Goal: Task Accomplishment & Management: Complete application form

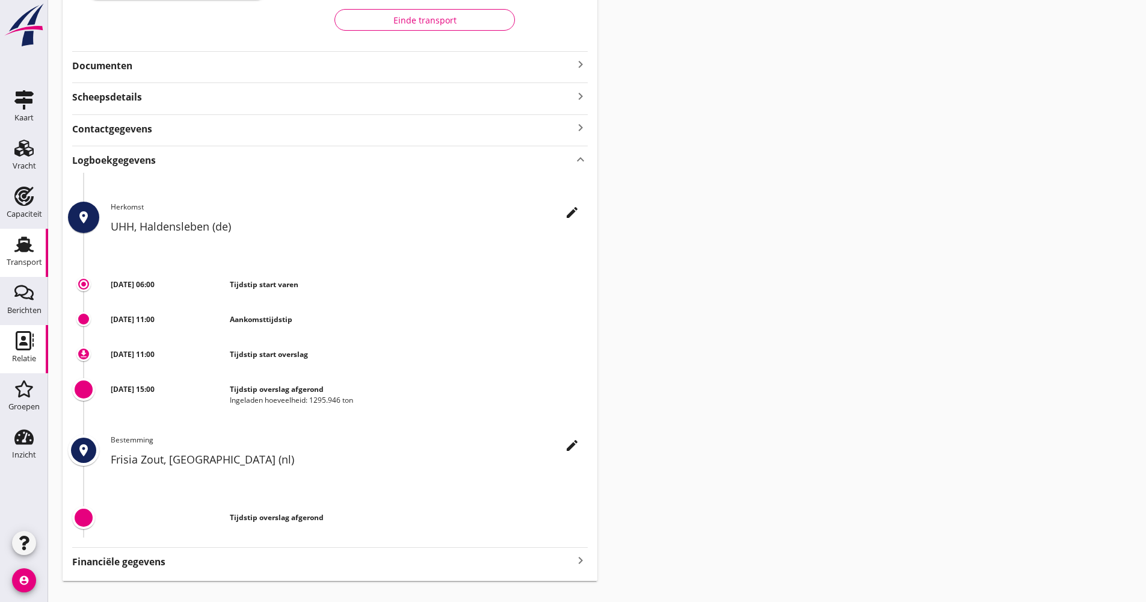
click at [19, 347] on icon "Relatie" at bounding box center [23, 340] width 19 height 19
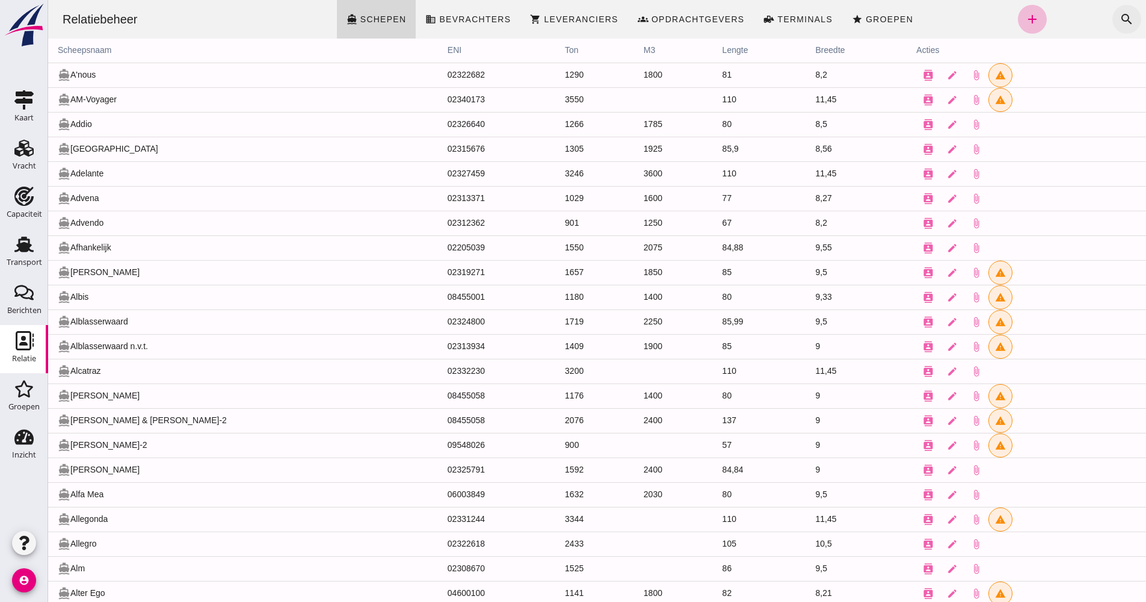
click button "search"
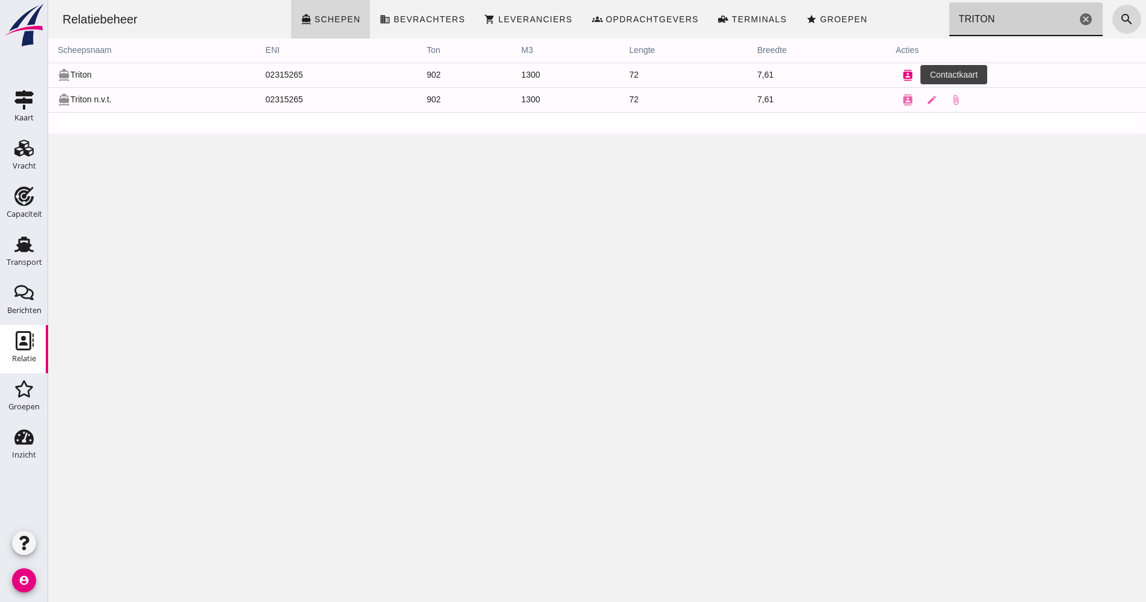
type input "TRITON"
click at [903, 77] on icon "contacts" at bounding box center [907, 75] width 11 height 11
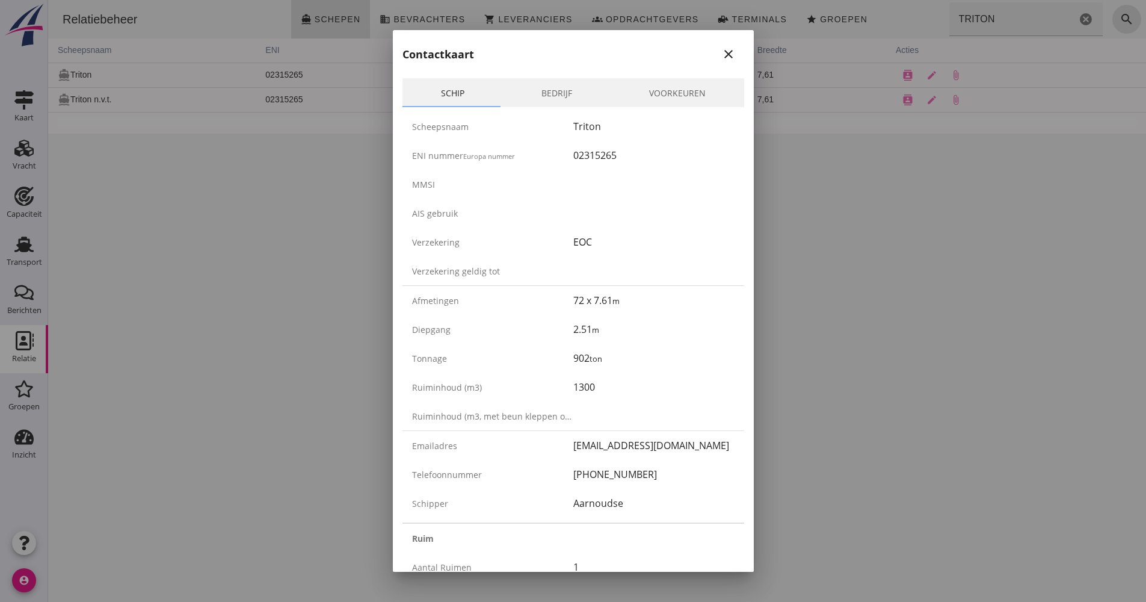
drag, startPoint x: 645, startPoint y: 472, endPoint x: 561, endPoint y: 473, distance: 84.8
click at [561, 473] on div "Telefoonnummer [PHONE_NUMBER]" at bounding box center [573, 474] width 342 height 29
drag, startPoint x: 561, startPoint y: 473, endPoint x: 592, endPoint y: 472, distance: 31.3
copy div "[PHONE_NUMBER]"
drag, startPoint x: 579, startPoint y: 158, endPoint x: 564, endPoint y: 156, distance: 15.1
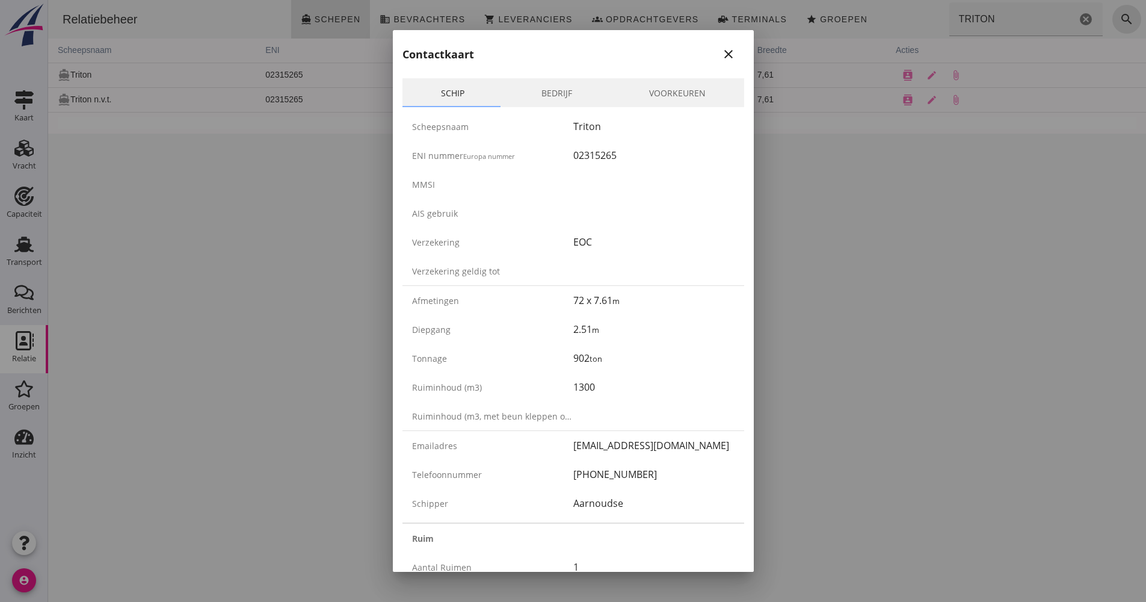
click at [564, 156] on div "ENI nummer Europa nummer 02315265" at bounding box center [573, 155] width 342 height 29
drag, startPoint x: 564, startPoint y: 156, endPoint x: 622, endPoint y: 156, distance: 57.7
click at [612, 153] on div "02315265" at bounding box center [653, 155] width 161 height 14
drag, startPoint x: 624, startPoint y: 156, endPoint x: 555, endPoint y: 157, distance: 69.2
click at [555, 157] on div "ENI nummer Europa nummer 02315265" at bounding box center [573, 155] width 342 height 29
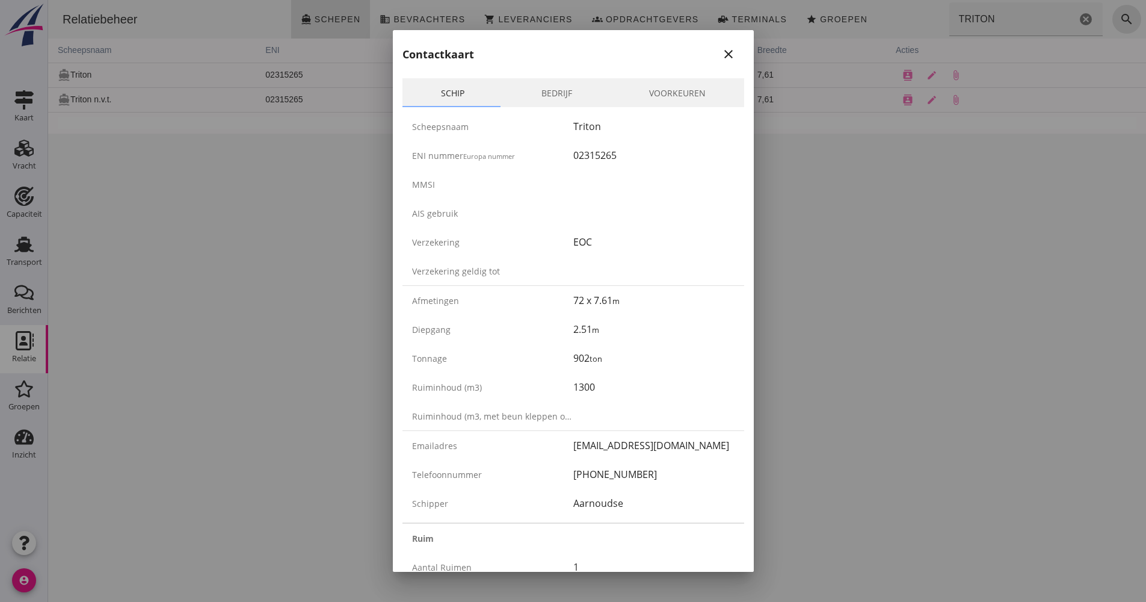
drag, startPoint x: 555, startPoint y: 157, endPoint x: 597, endPoint y: 156, distance: 42.7
copy div "02315265"
click at [826, 307] on div at bounding box center [573, 301] width 1146 height 602
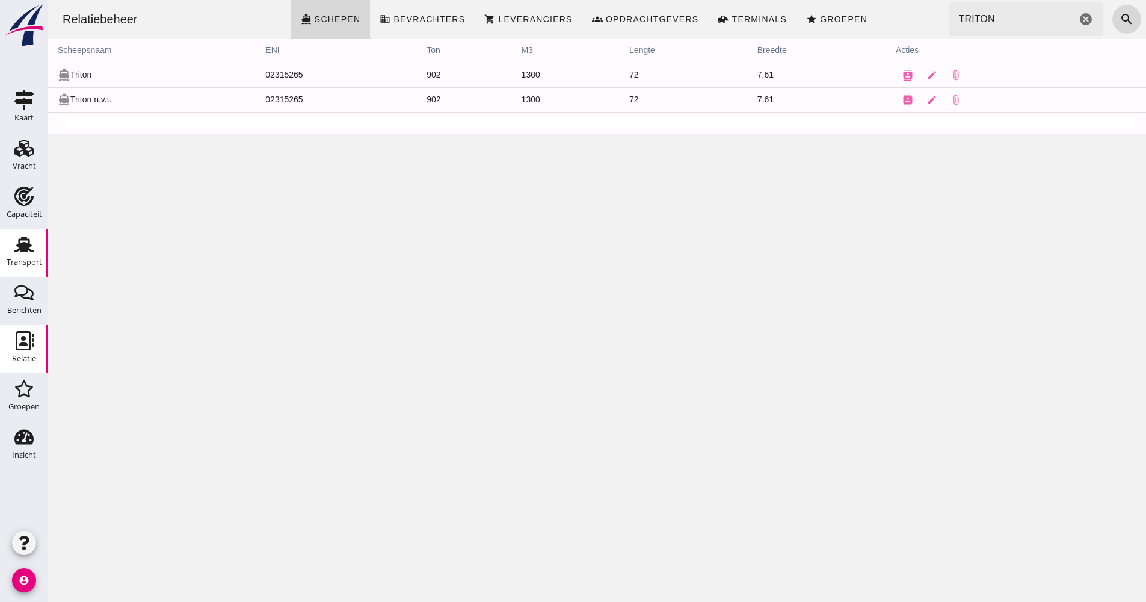
click at [42, 265] on link "Transport Transport" at bounding box center [24, 253] width 48 height 48
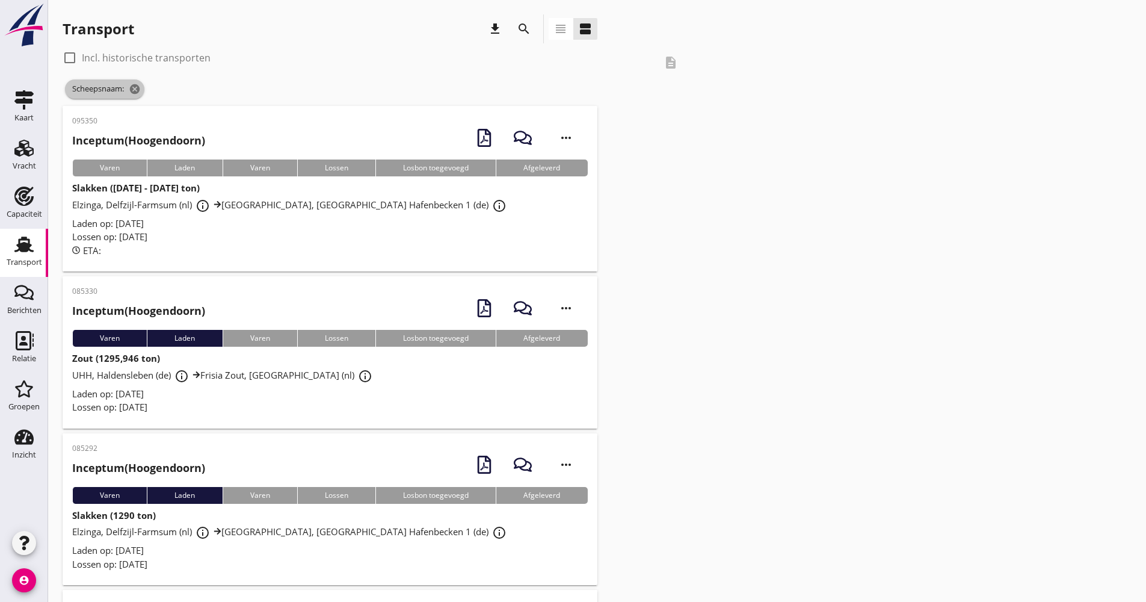
drag, startPoint x: 133, startPoint y: 94, endPoint x: 139, endPoint y: 87, distance: 9.4
click at [137, 90] on icon "cancel" at bounding box center [135, 89] width 12 height 12
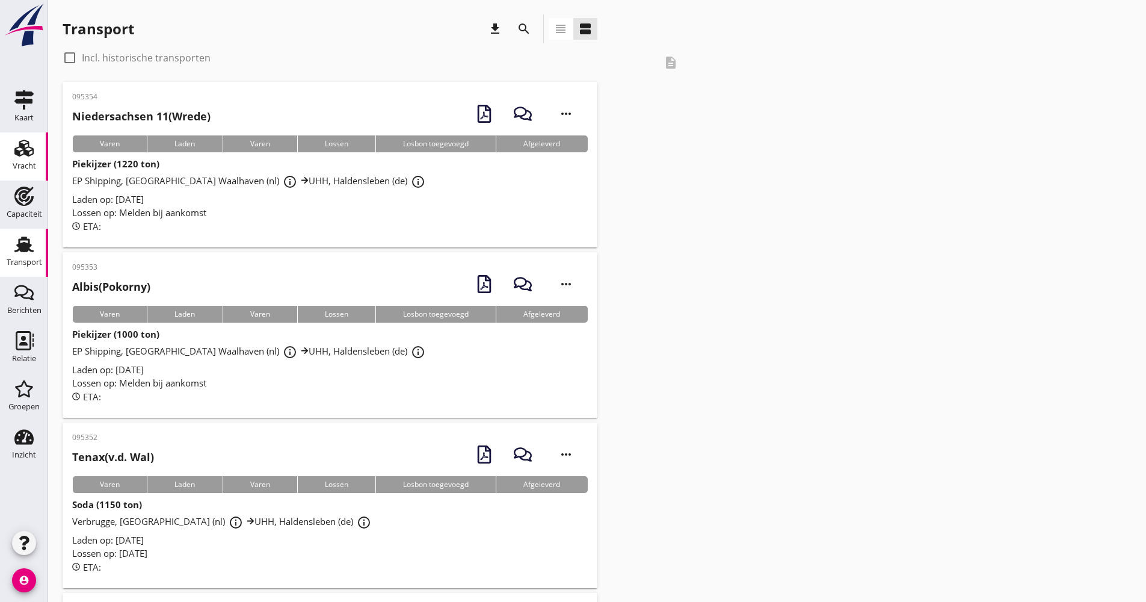
click at [23, 151] on use at bounding box center [23, 148] width 19 height 17
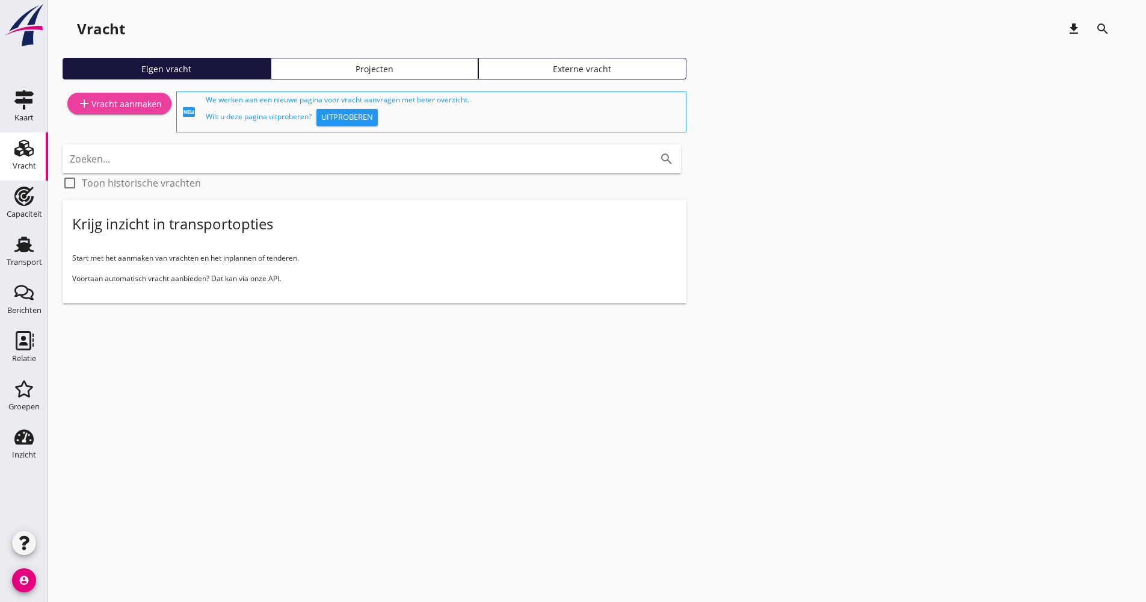
click at [149, 105] on div "add Vracht aanmaken" at bounding box center [119, 103] width 85 height 14
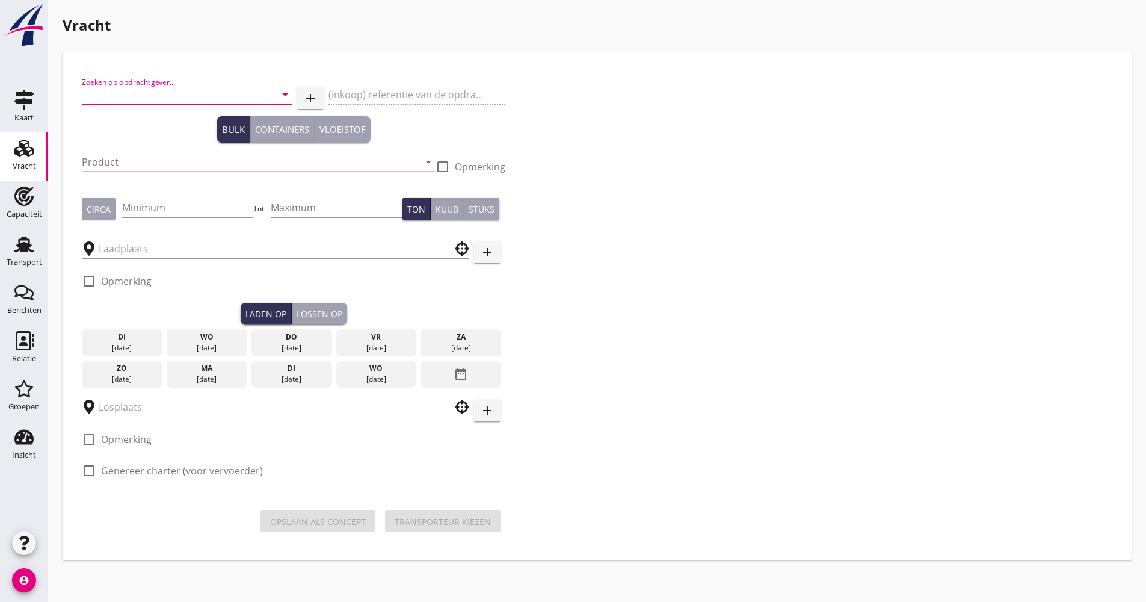
click at [186, 102] on input "Zoeken op opdrachtgever..." at bounding box center [170, 94] width 177 height 19
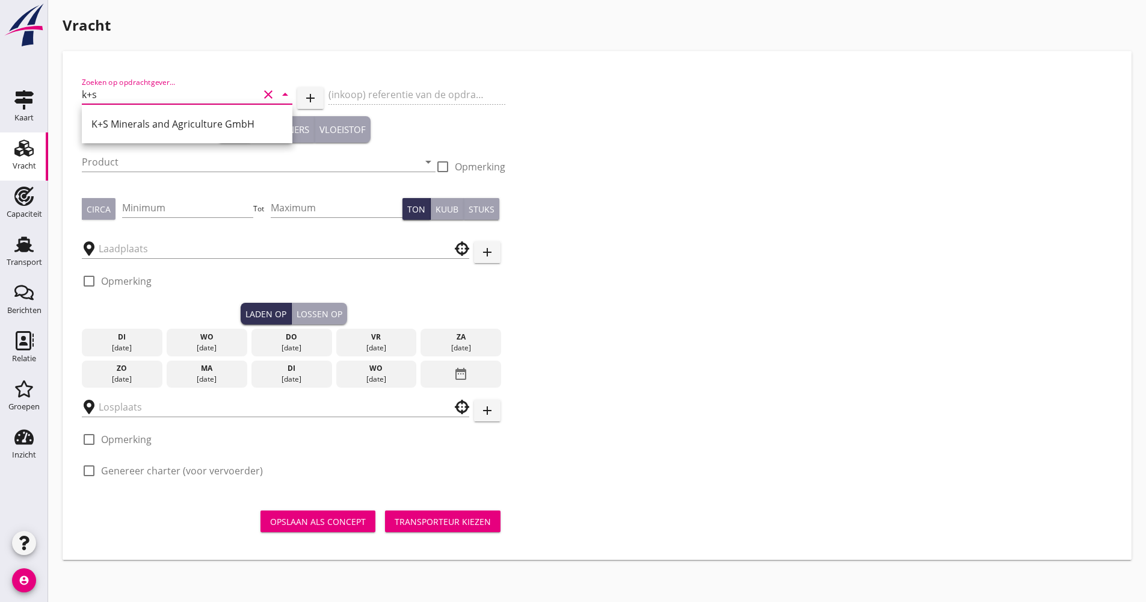
drag, startPoint x: 178, startPoint y: 132, endPoint x: 168, endPoint y: 143, distance: 14.0
click at [178, 131] on div "K+S Minerals and Agriculture GmbH" at bounding box center [186, 123] width 191 height 29
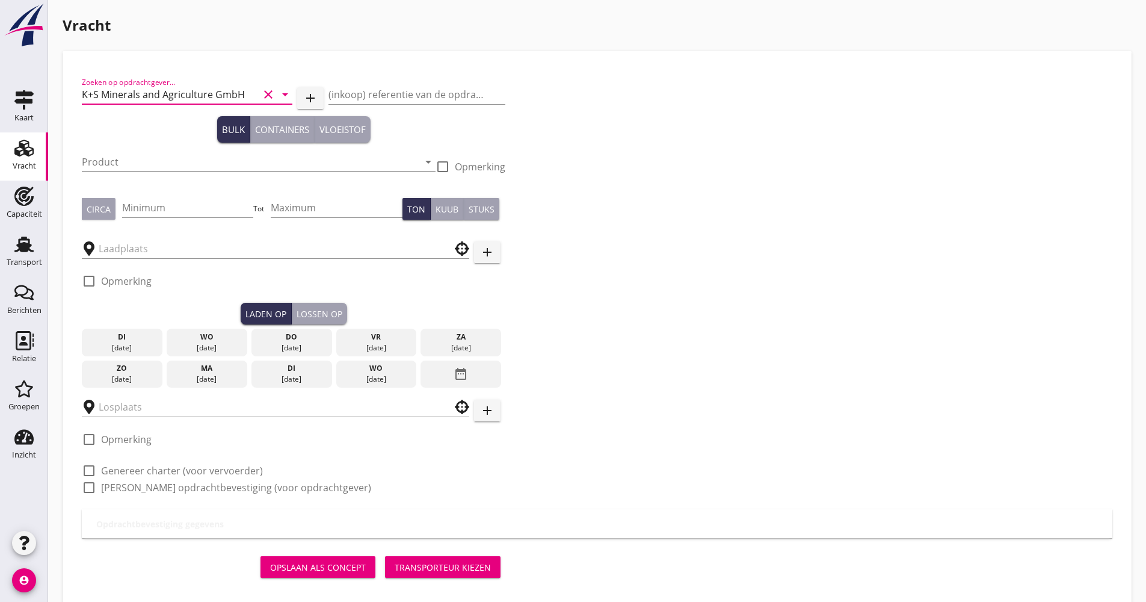
type input "K+S Minerals and Agriculture GmbH"
click at [159, 159] on input "Product" at bounding box center [250, 161] width 337 height 19
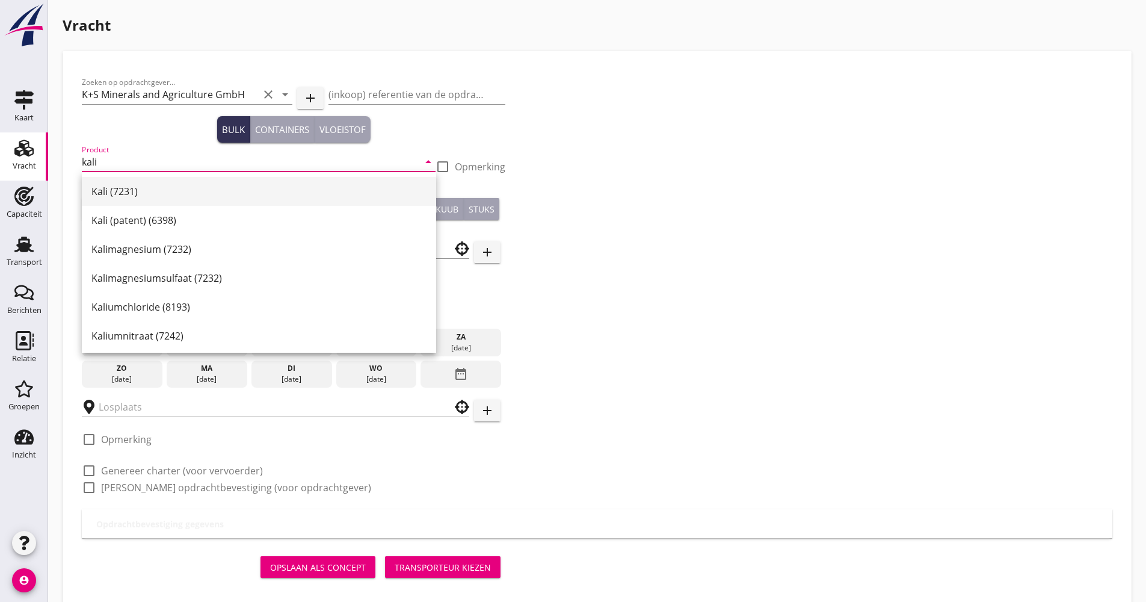
click at [137, 194] on div "Kali (7231)" at bounding box center [258, 191] width 335 height 14
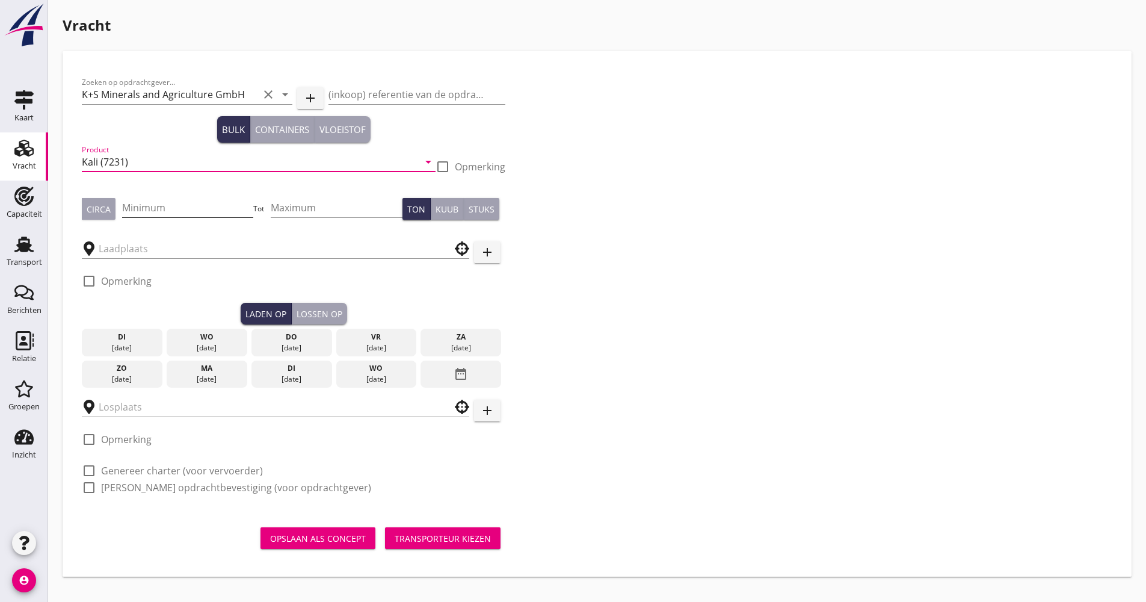
type input "Kali (7231)"
click at [167, 212] on input "Minimum" at bounding box center [188, 207] width 132 height 19
type input "900"
click at [149, 239] on input "text" at bounding box center [267, 248] width 337 height 19
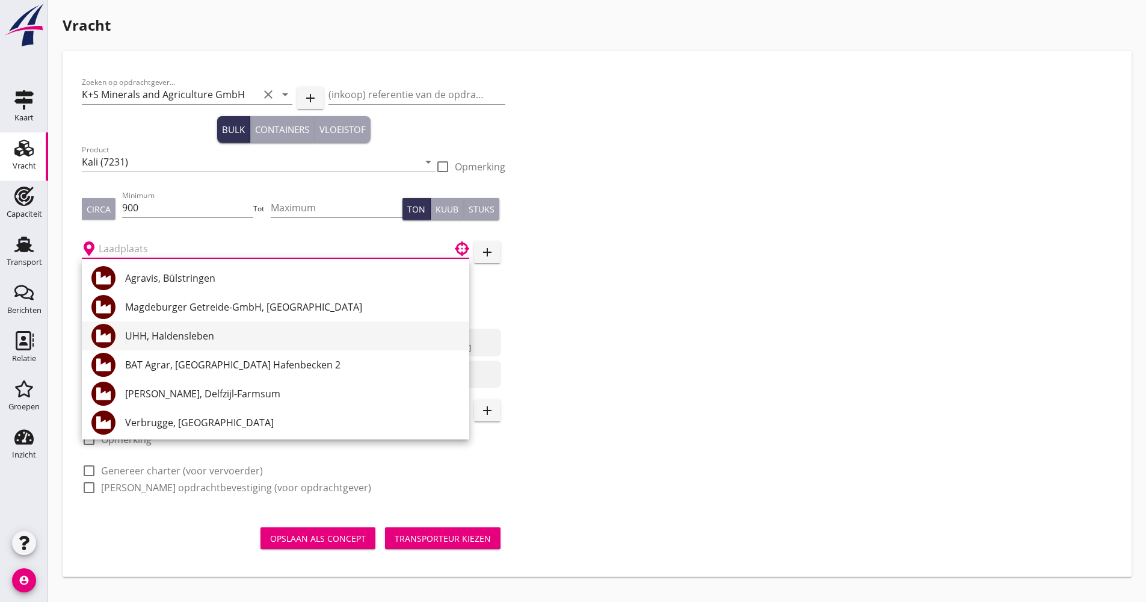
click at [150, 343] on div "UHH, Haldensleben" at bounding box center [292, 335] width 334 height 29
type input "UHH, Haldensleben"
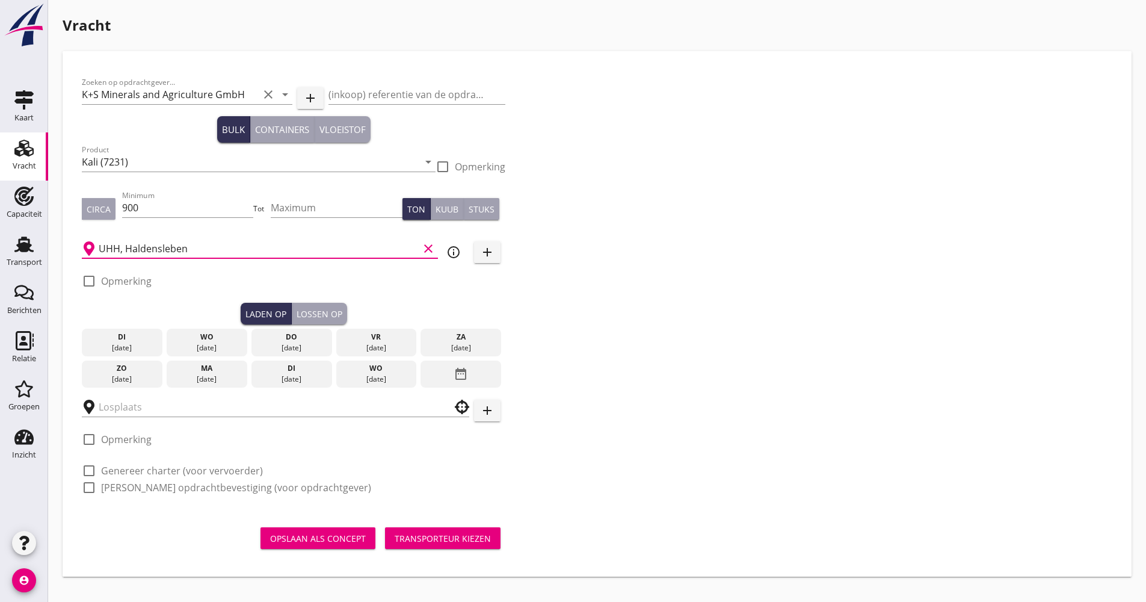
click at [371, 383] on div "[DATE]" at bounding box center [376, 379] width 75 height 11
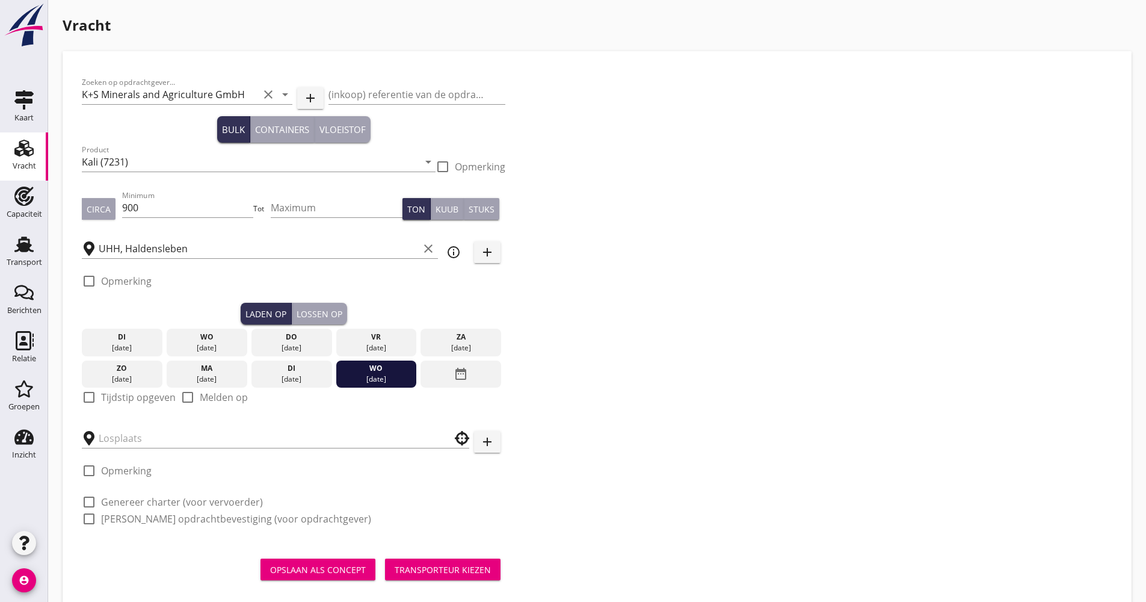
click at [96, 396] on div at bounding box center [89, 397] width 20 height 20
checkbox input "true"
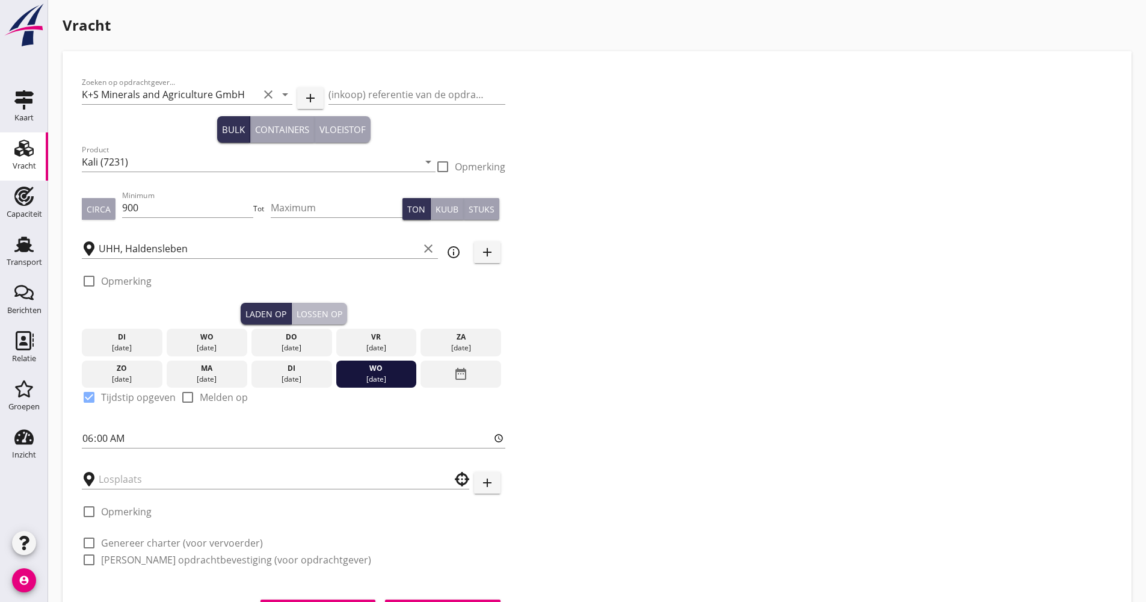
click at [323, 308] on div "Lossen op" at bounding box center [320, 313] width 46 height 13
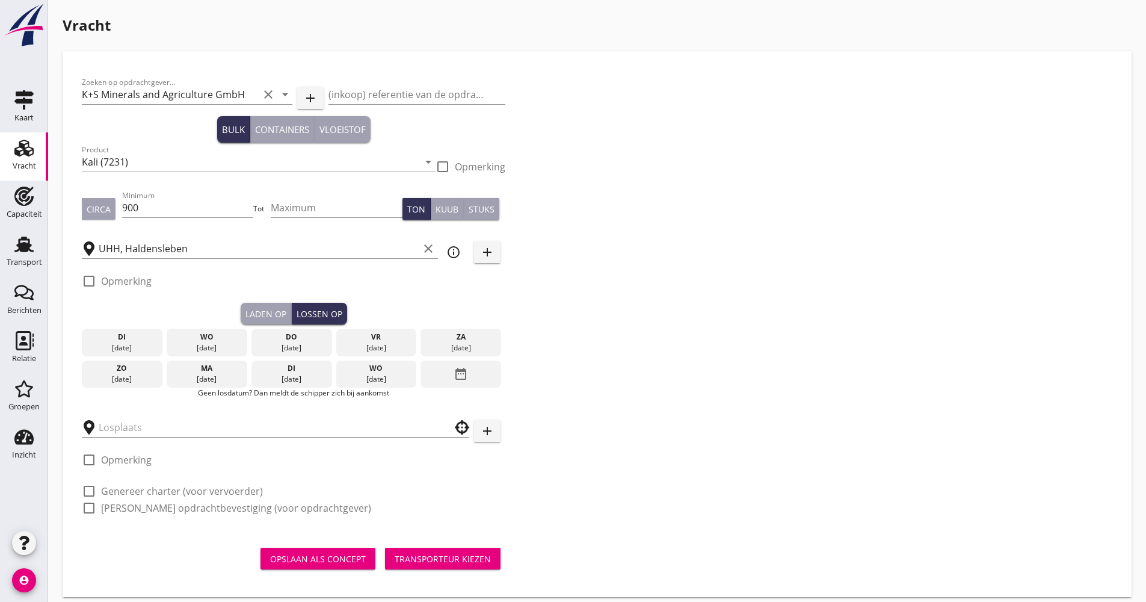
click at [461, 375] on icon "date_range" at bounding box center [461, 374] width 14 height 22
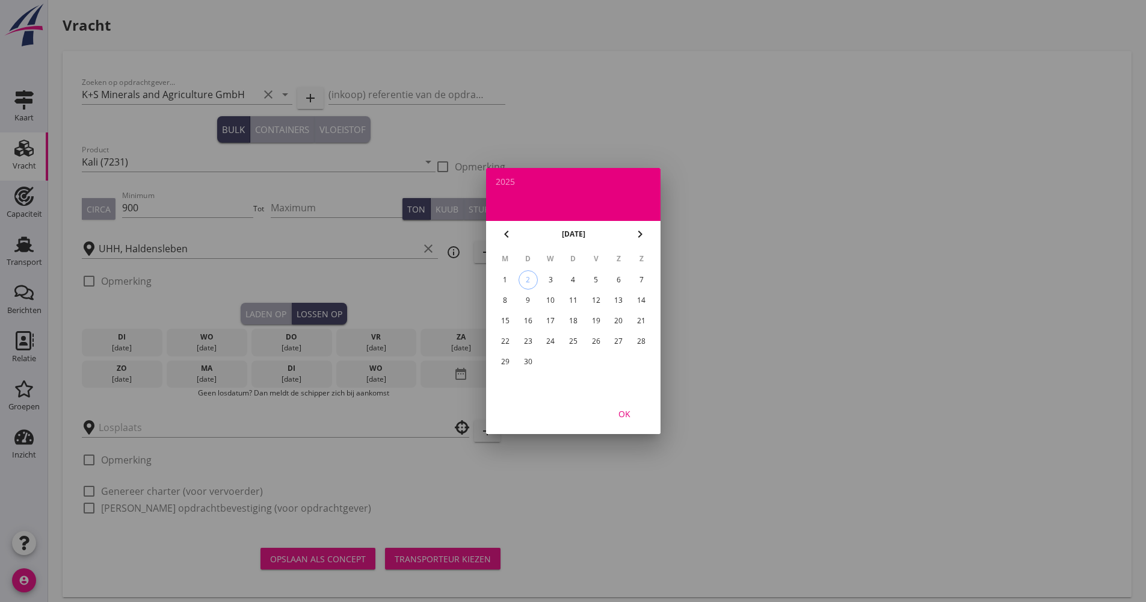
click at [550, 315] on div "17" at bounding box center [550, 320] width 19 height 19
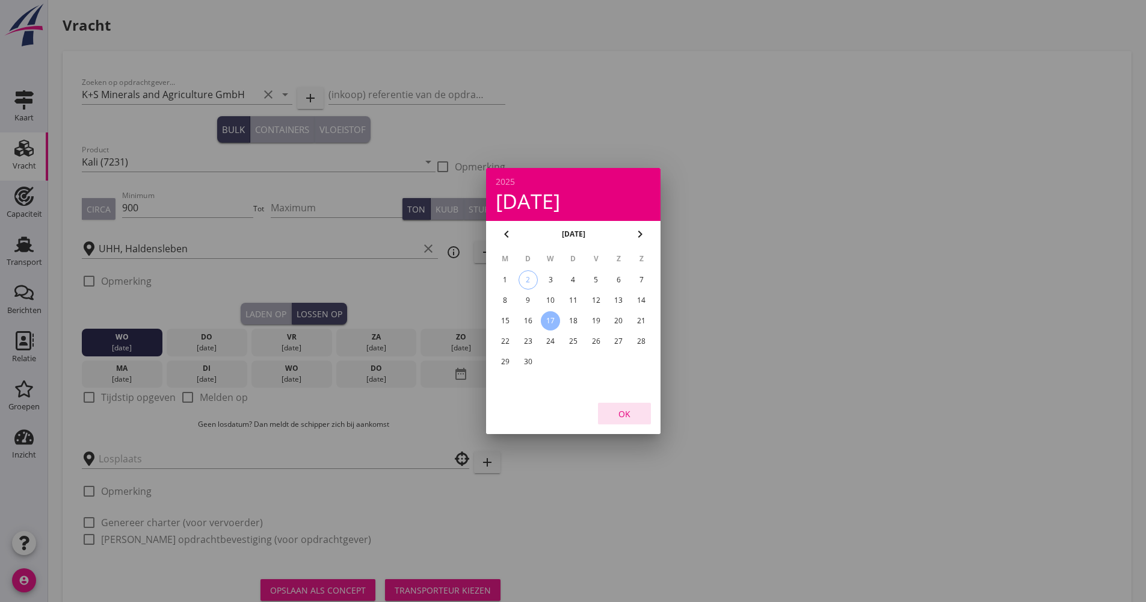
click at [624, 411] on div "OK" at bounding box center [625, 413] width 34 height 13
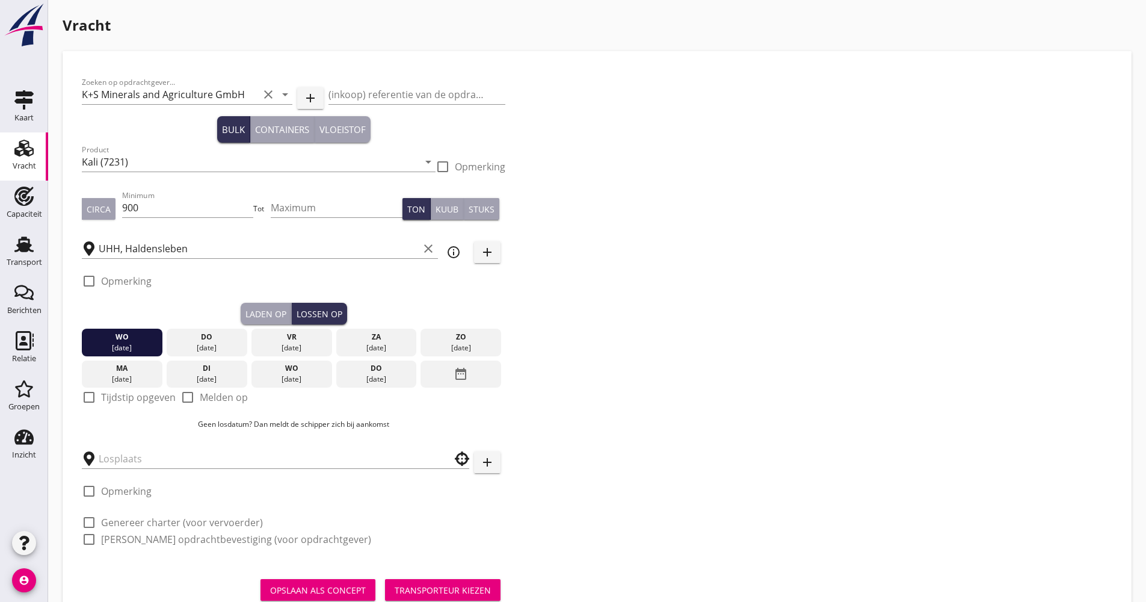
click at [135, 389] on div "check_box_outline_blank Tijdstip opgeven" at bounding box center [129, 402] width 94 height 31
click at [135, 397] on label "Tijdstip opgeven" at bounding box center [138, 397] width 75 height 12
checkbox input "true"
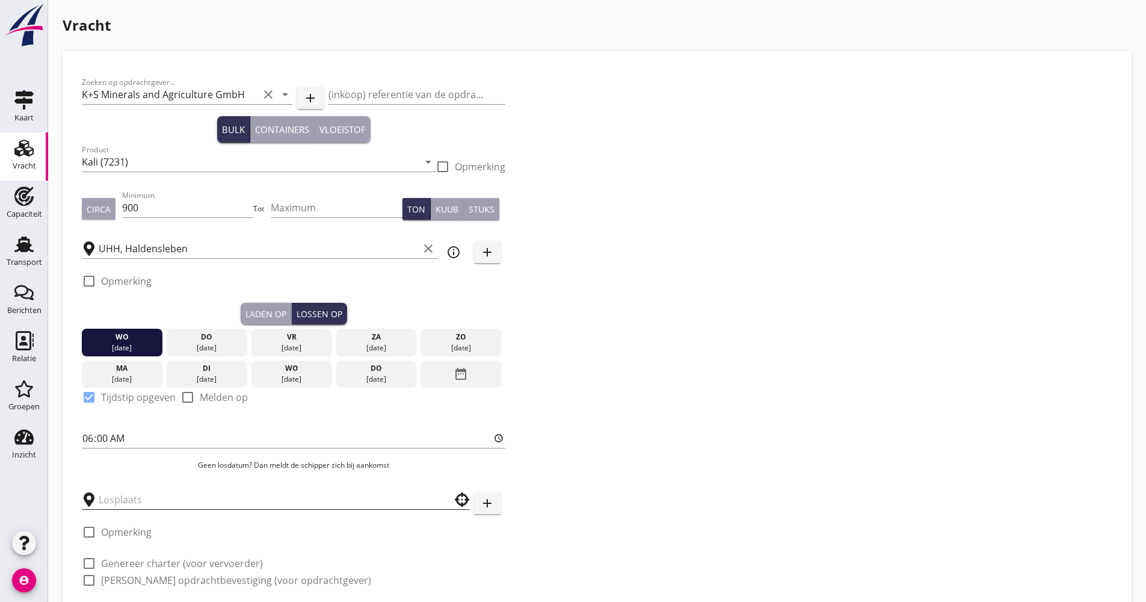
click at [130, 490] on input "text" at bounding box center [267, 499] width 337 height 19
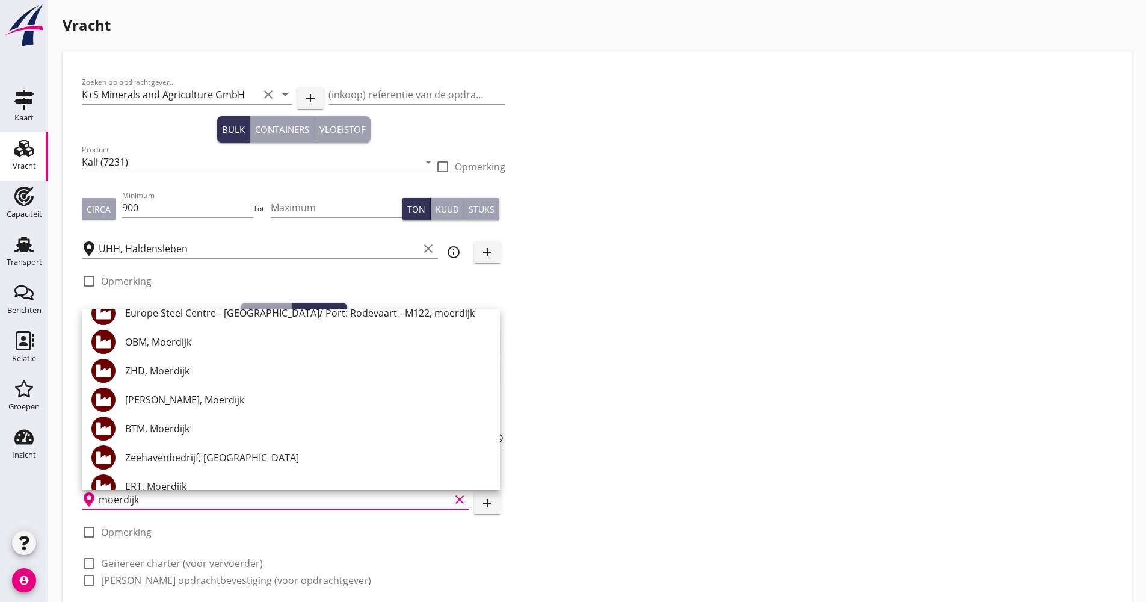
scroll to position [155, 0]
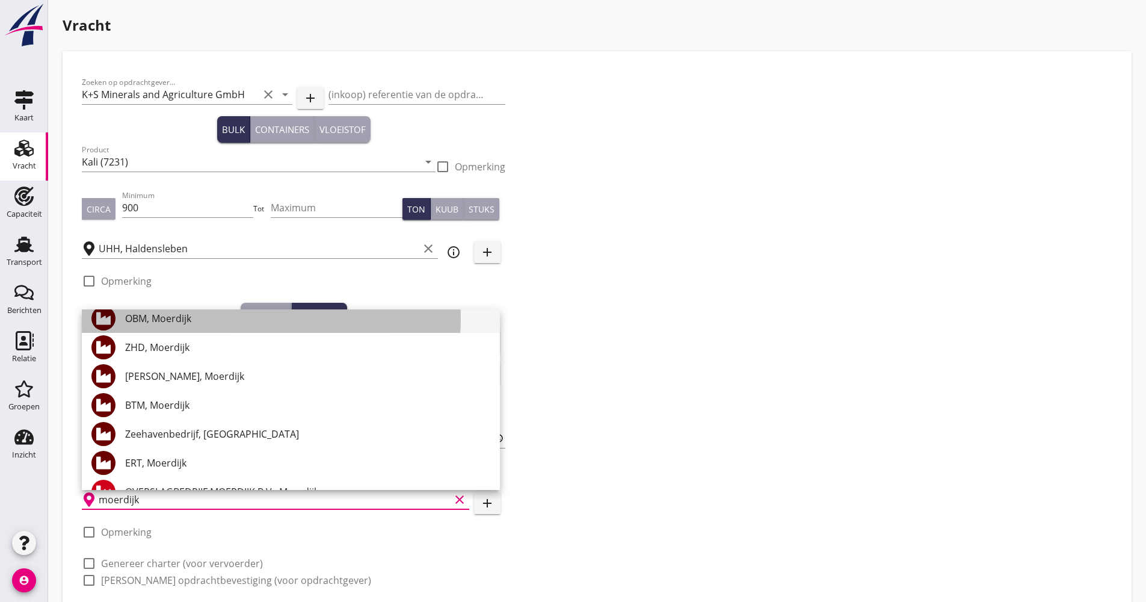
click at [205, 326] on div "OBM, Moerdijk" at bounding box center [307, 318] width 365 height 29
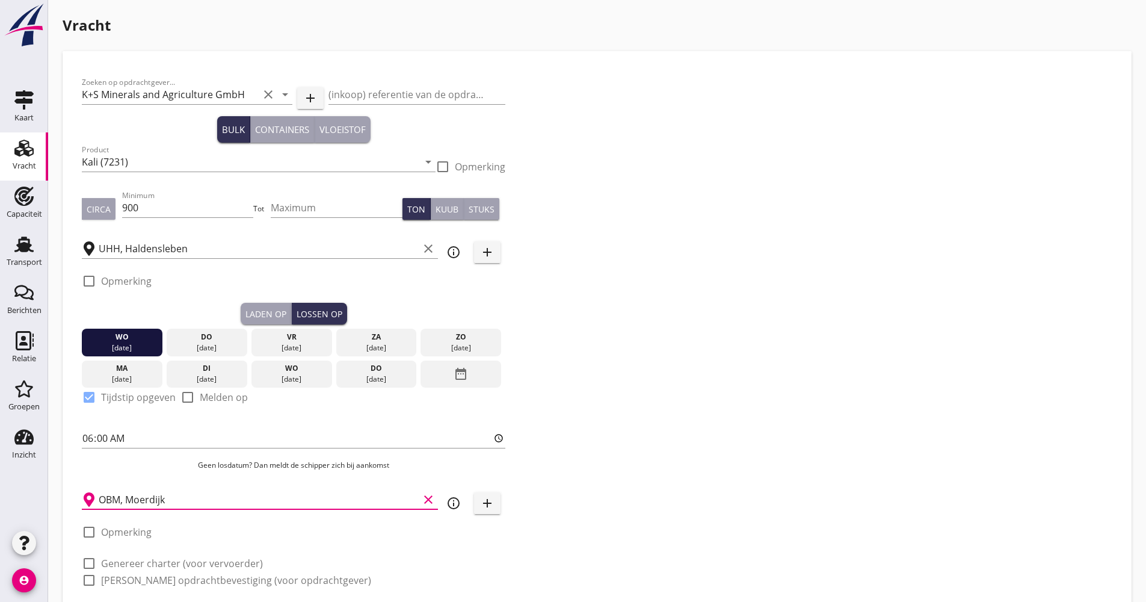
type input "OBM, Moerdijk"
click at [445, 500] on div "info_outline" at bounding box center [454, 503] width 22 height 14
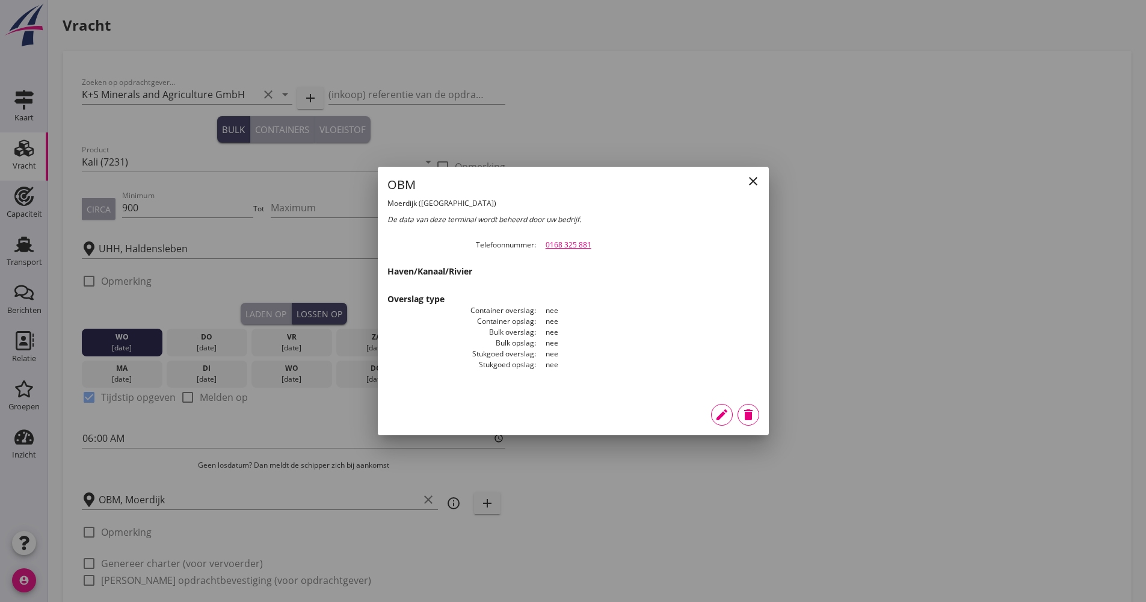
click at [830, 354] on div at bounding box center [573, 301] width 1146 height 602
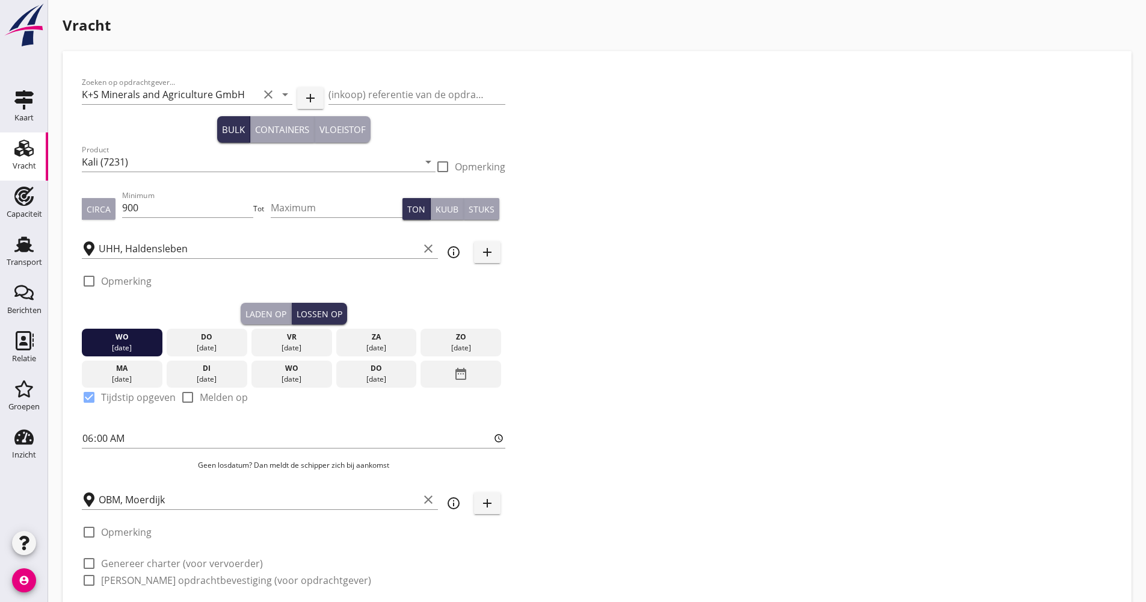
click at [146, 561] on label "Genereer charter (voor vervoerder)" at bounding box center [182, 563] width 162 height 12
checkbox input "true"
click at [137, 587] on div "Zoeken op opdrachtgever... K+S Minerals and Agriculture GmbH clear arrow_drop_d…" at bounding box center [293, 335] width 433 height 531
click at [137, 581] on label "[PERSON_NAME] opdrachtbevestiging (voor opdrachtgever)" at bounding box center [236, 580] width 270 height 12
checkbox input "true"
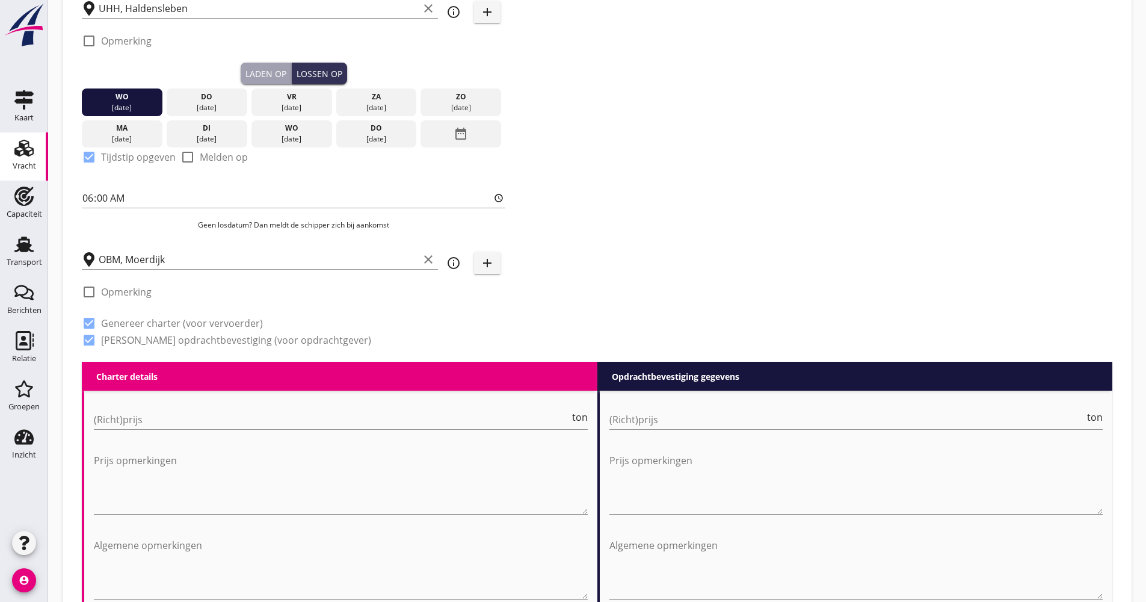
scroll to position [241, 0]
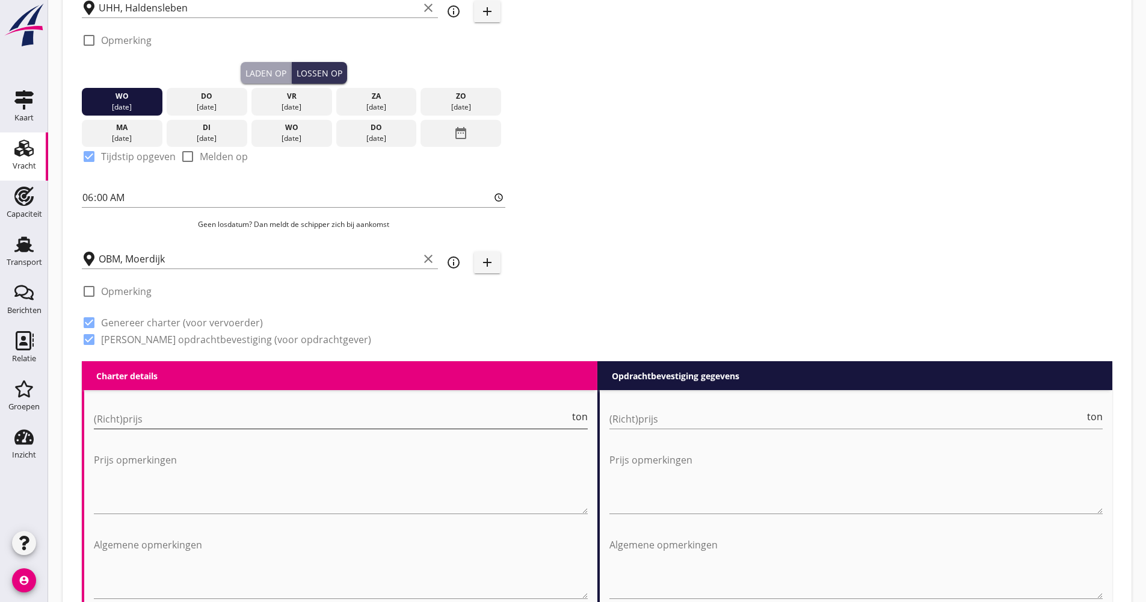
click at [165, 413] on input "(Richt)prijs" at bounding box center [332, 418] width 476 height 19
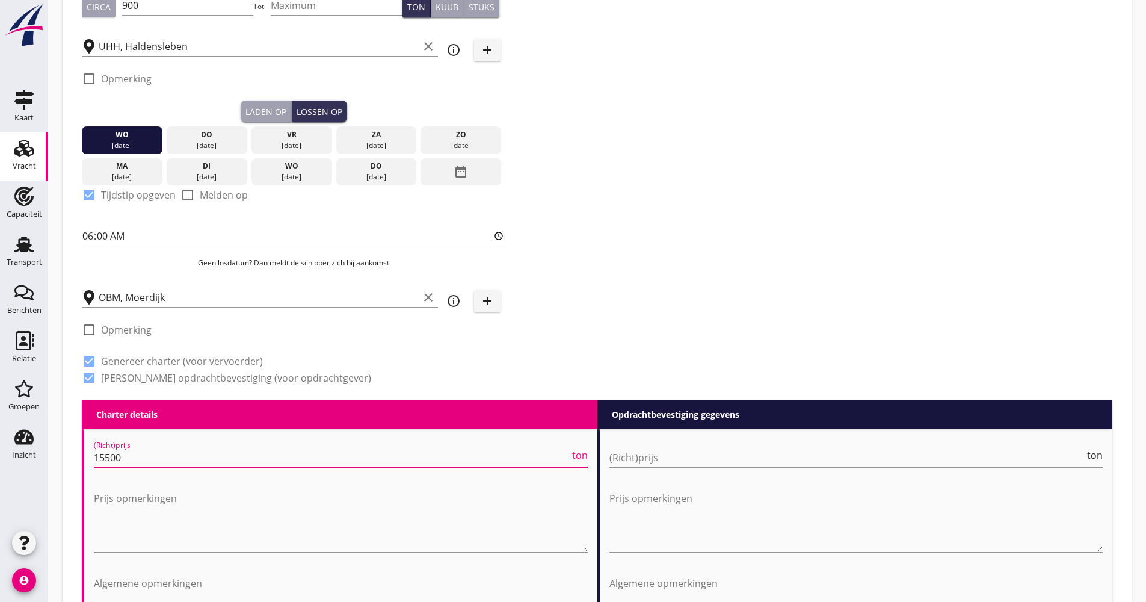
scroll to position [180, 0]
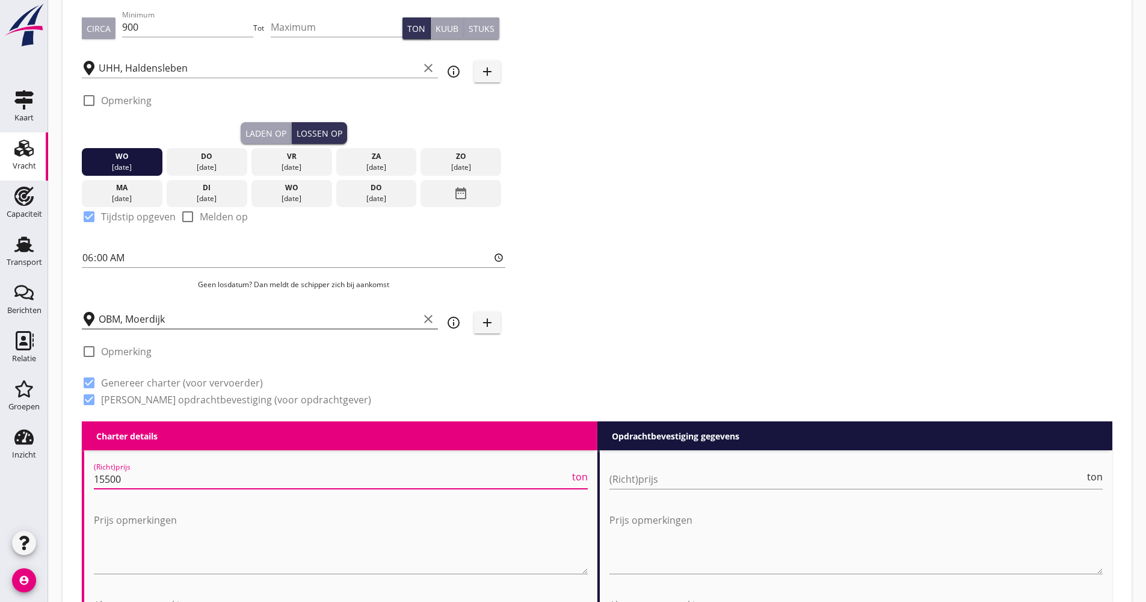
type input "15500"
click at [297, 328] on div "OBM, Moerdijk clear" at bounding box center [260, 318] width 356 height 19
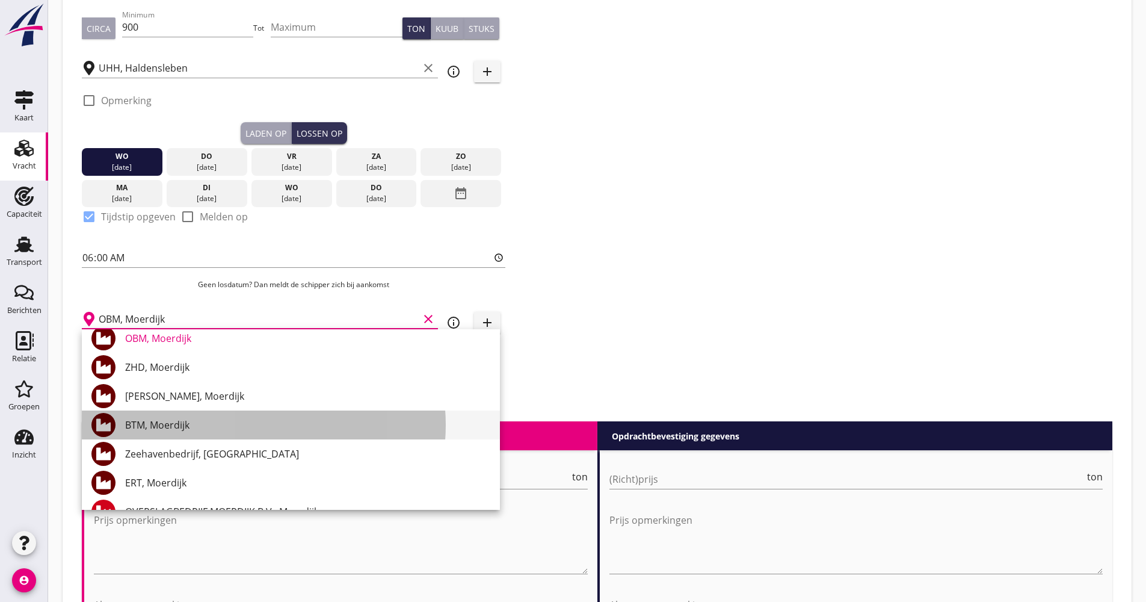
click at [205, 419] on div "BTM, Moerdijk" at bounding box center [307, 424] width 365 height 14
type input "BTM, Moerdijk"
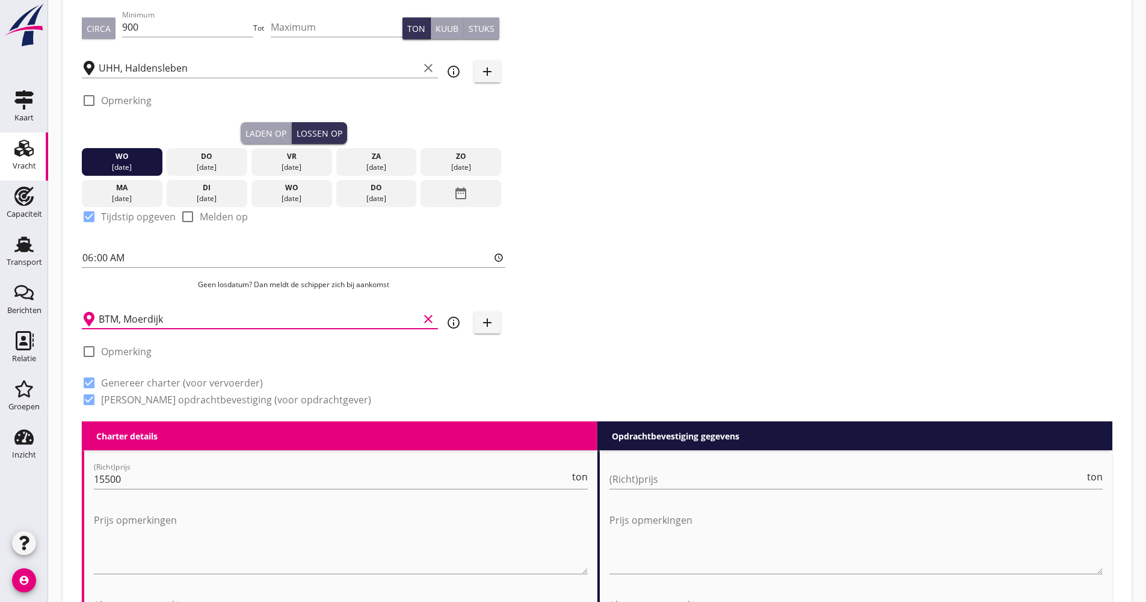
click at [567, 360] on div "Zoeken op opdrachtgever... K+S Minerals and Agriculture GmbH clear arrow_drop_d…" at bounding box center [597, 155] width 1040 height 531
click at [444, 319] on div "info_outline" at bounding box center [454, 322] width 22 height 14
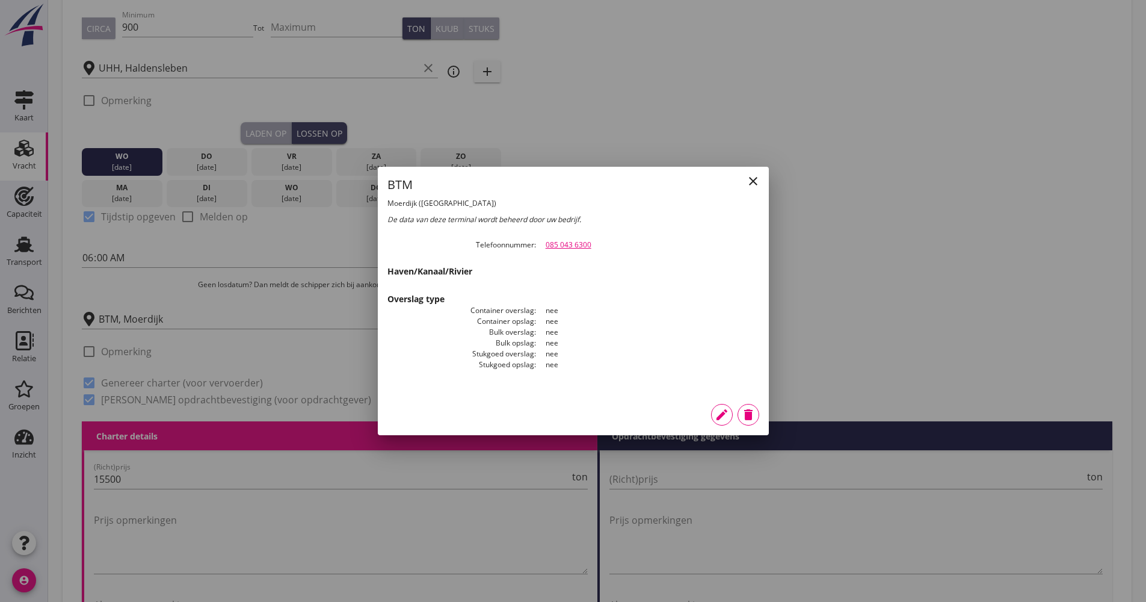
click at [747, 183] on icon "close" at bounding box center [753, 181] width 14 height 14
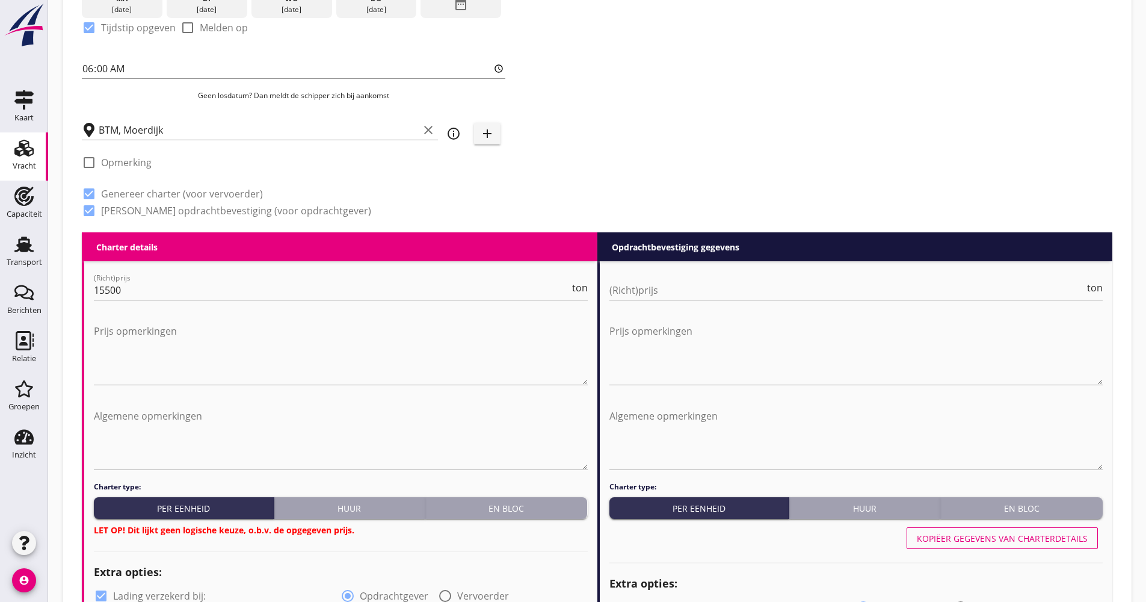
scroll to position [481, 0]
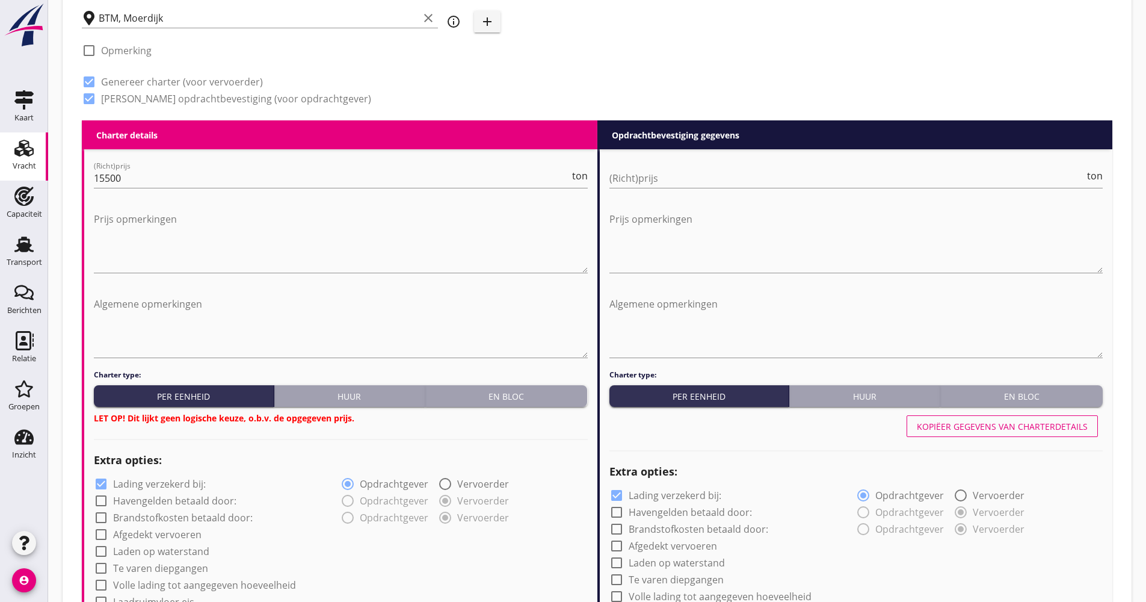
click at [500, 384] on div "Charter type: Per eenheid Huur En bloc LET OP! Dit lijkt geen logische keuze, o…" at bounding box center [341, 396] width 494 height 55
click at [501, 387] on button "En bloc" at bounding box center [506, 396] width 162 height 22
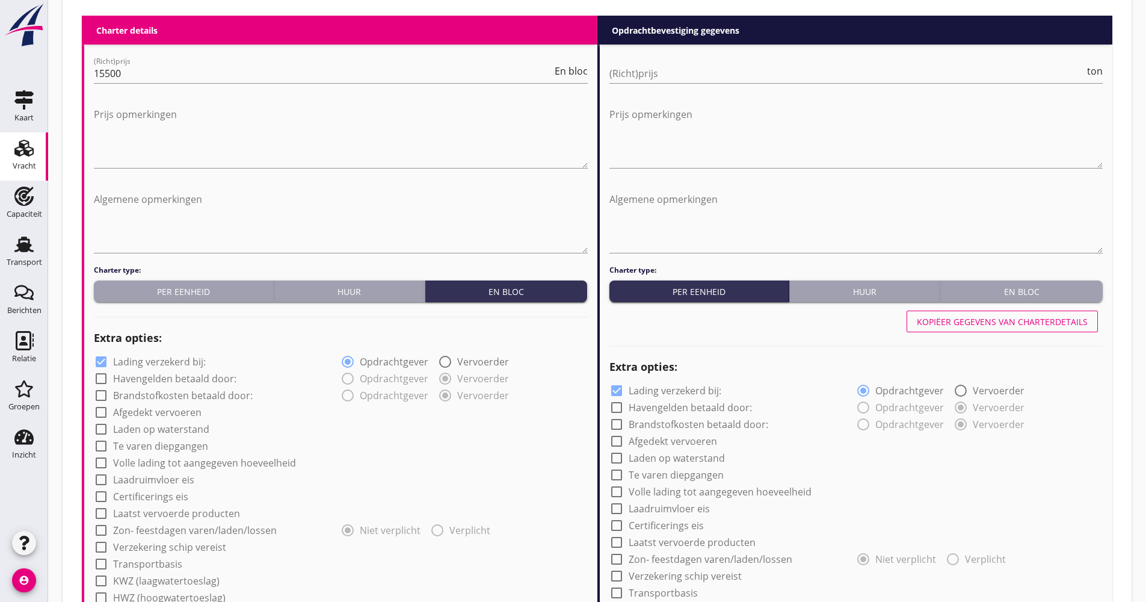
scroll to position [722, 0]
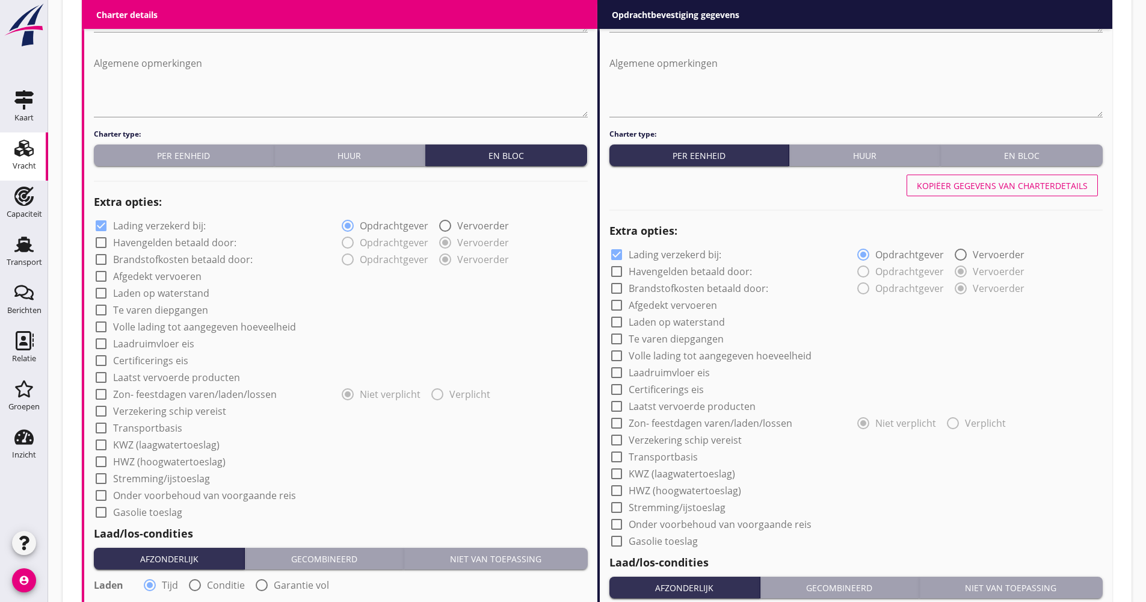
click at [173, 224] on label "Lading verzekerd bij:" at bounding box center [159, 226] width 93 height 12
checkbox input "false"
click at [166, 271] on label "Afgedekt vervoeren" at bounding box center [157, 276] width 88 height 12
checkbox input "true"
click at [160, 322] on label "Volle lading tot aangegeven hoeveelheid" at bounding box center [204, 327] width 183 height 12
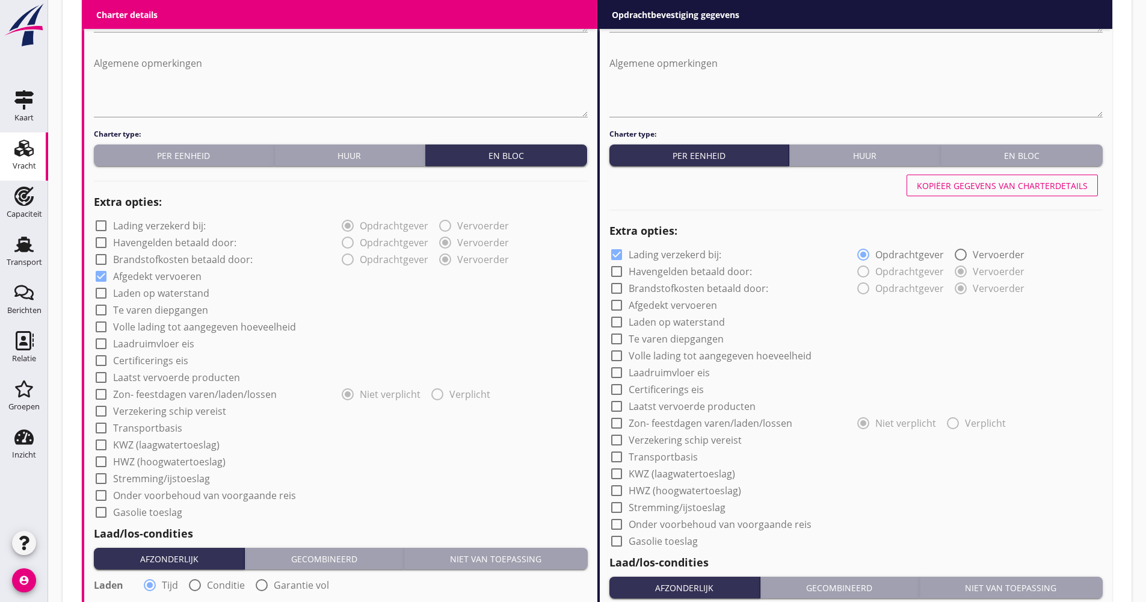
checkbox input "true"
drag, startPoint x: 159, startPoint y: 408, endPoint x: 158, endPoint y: 422, distance: 13.9
click at [159, 409] on label "Verzekering schip vereist" at bounding box center [169, 411] width 113 height 12
checkbox input "true"
click at [158, 432] on label "Transportbasis" at bounding box center [147, 428] width 69 height 12
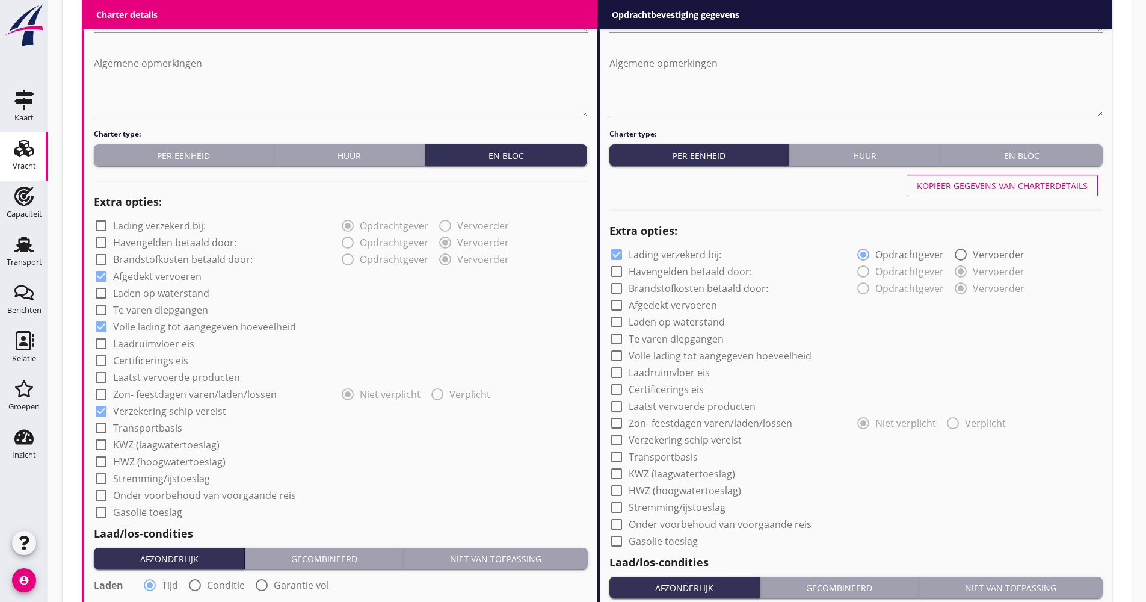
checkbox input "true"
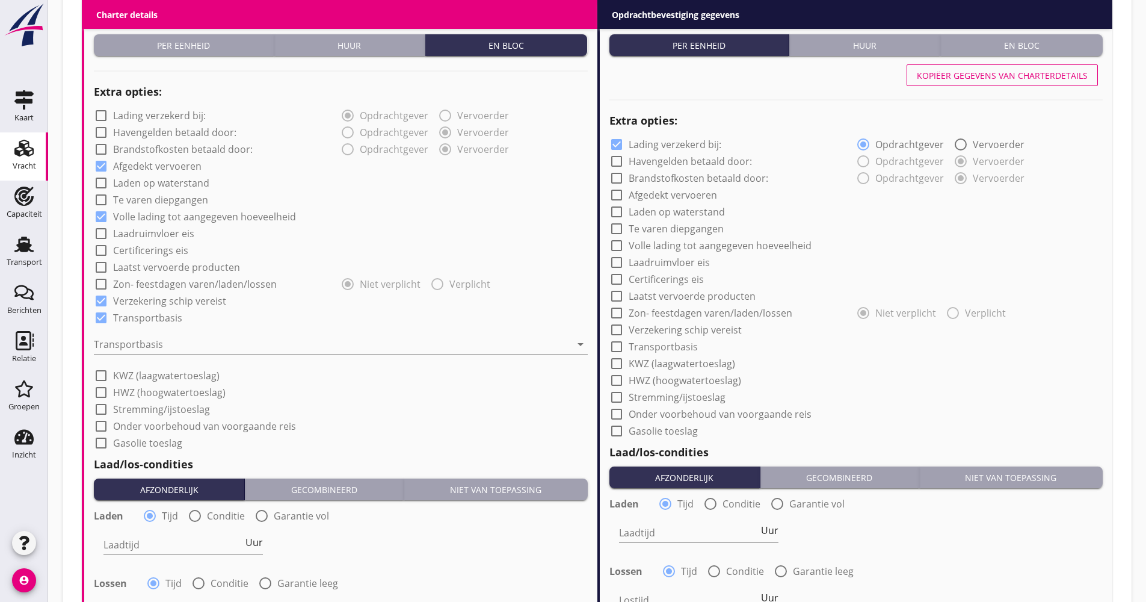
scroll to position [842, 0]
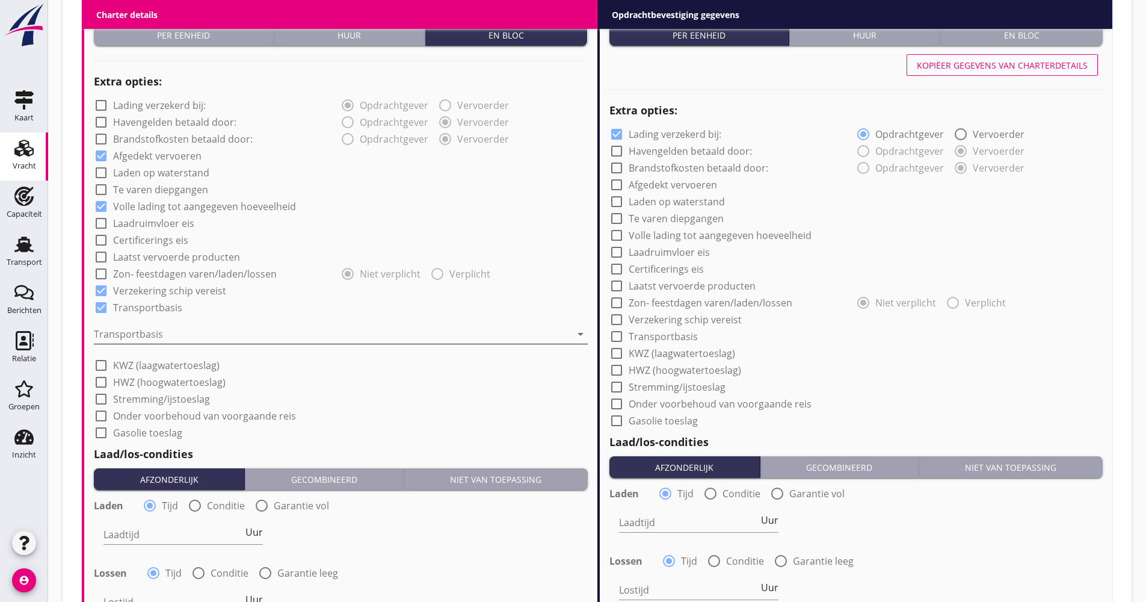
click at [161, 334] on div at bounding box center [332, 333] width 477 height 19
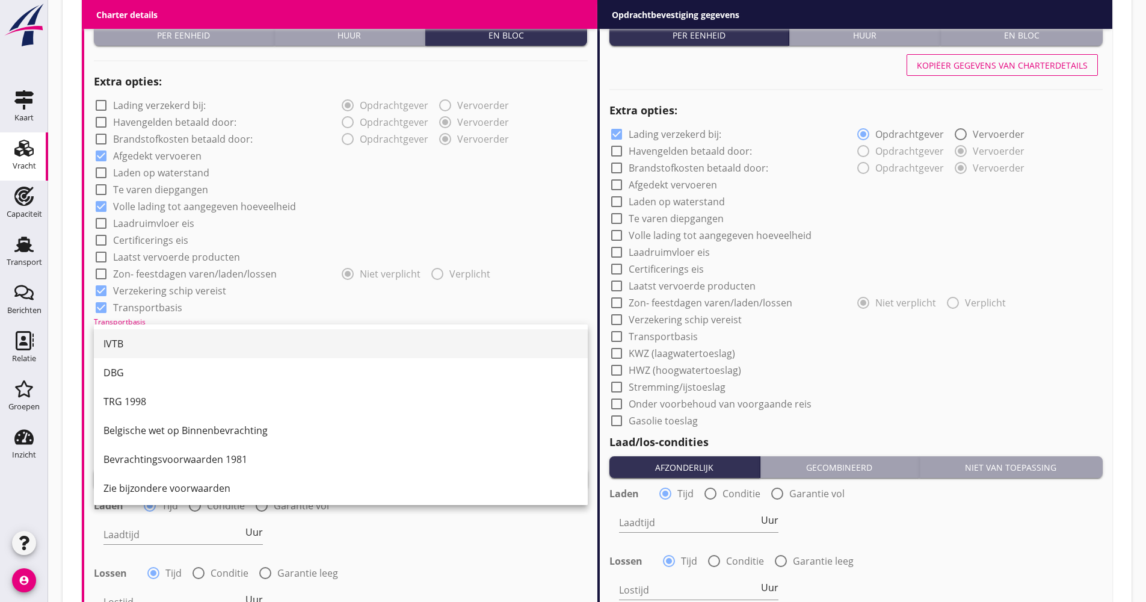
scroll to position [31, 0]
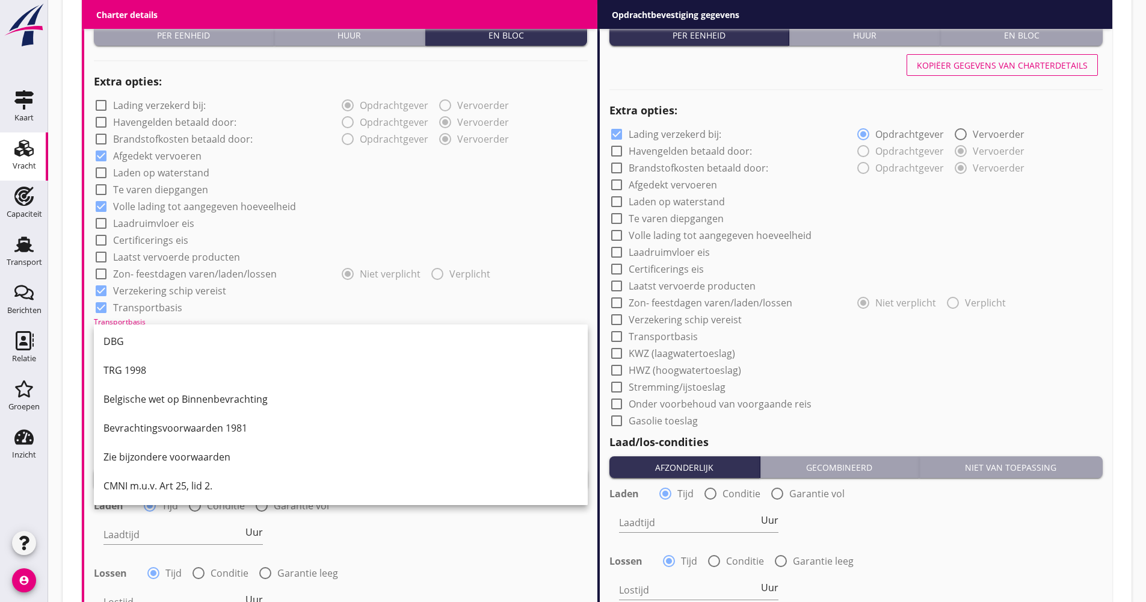
click at [155, 478] on div "CMNI m.u.v. Art 25, lid 2." at bounding box center [340, 485] width 475 height 29
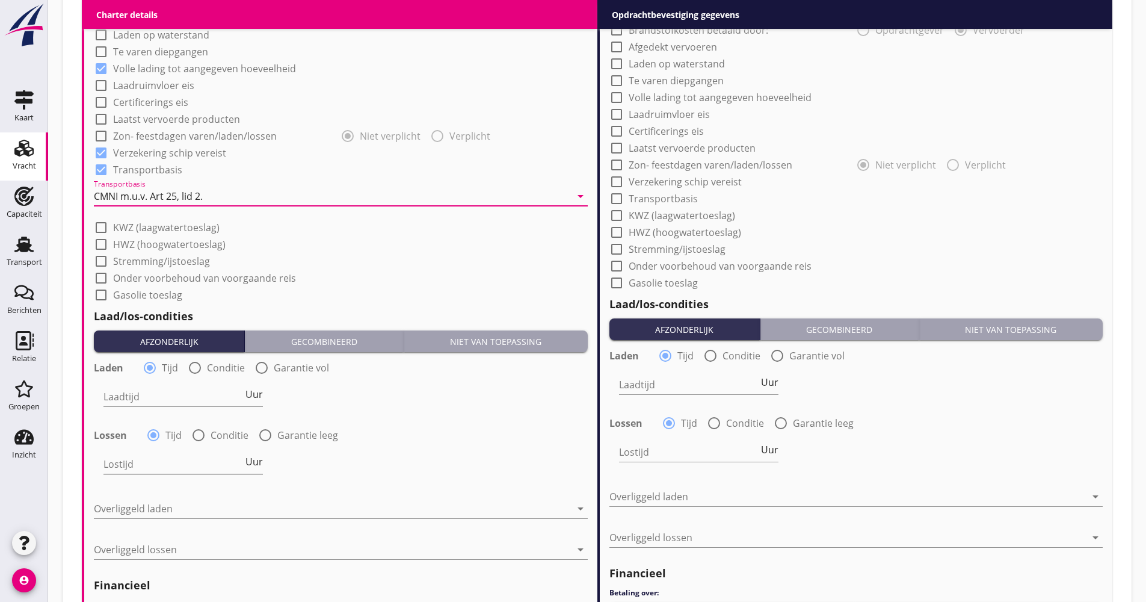
scroll to position [1023, 0]
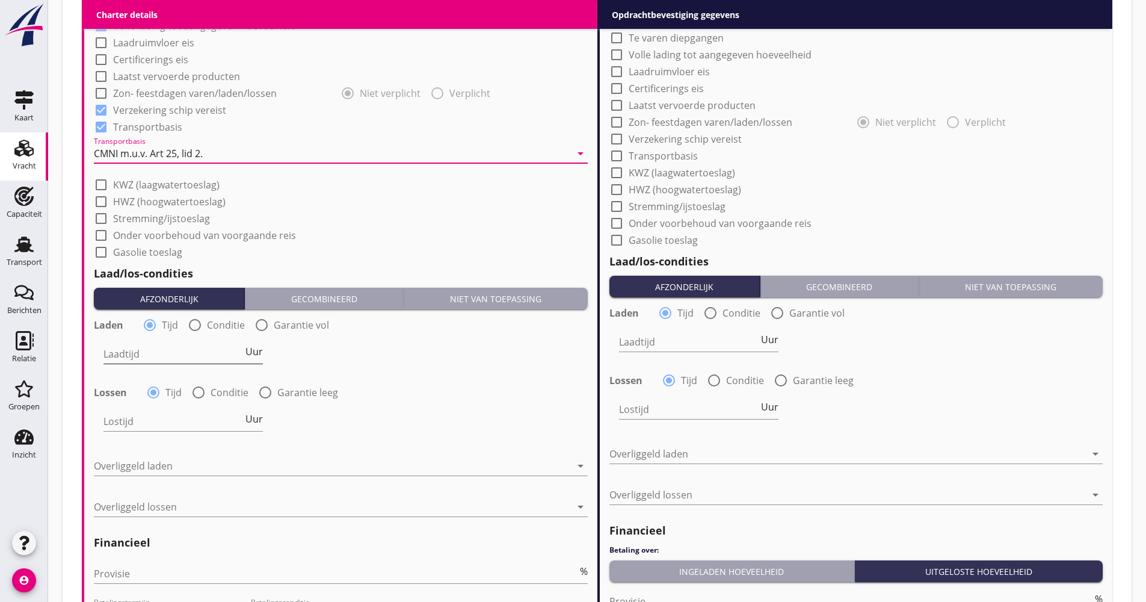
click at [217, 359] on input "Laadtijd" at bounding box center [173, 353] width 140 height 19
type input "48"
click at [181, 466] on div at bounding box center [332, 465] width 477 height 19
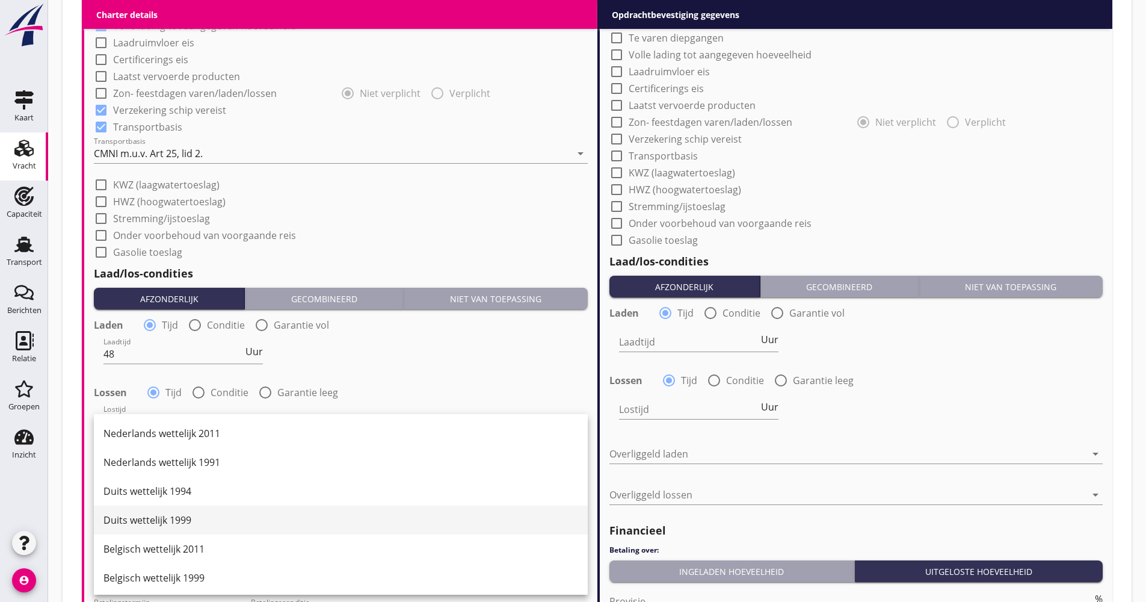
click at [183, 520] on div "Duits wettelijk 1999" at bounding box center [340, 519] width 475 height 14
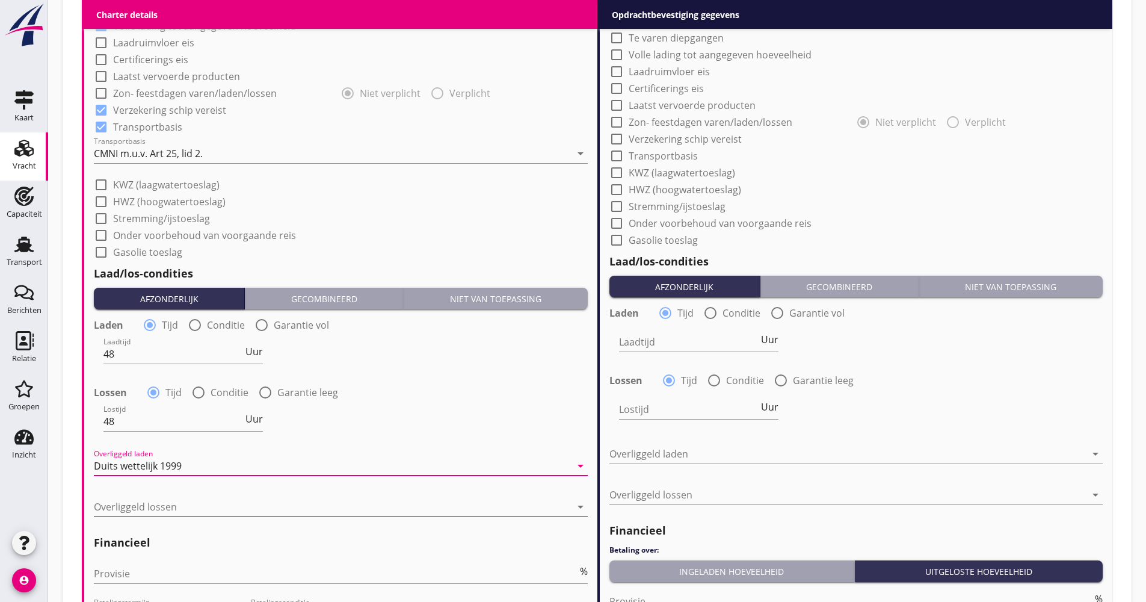
click at [183, 512] on div at bounding box center [332, 506] width 477 height 19
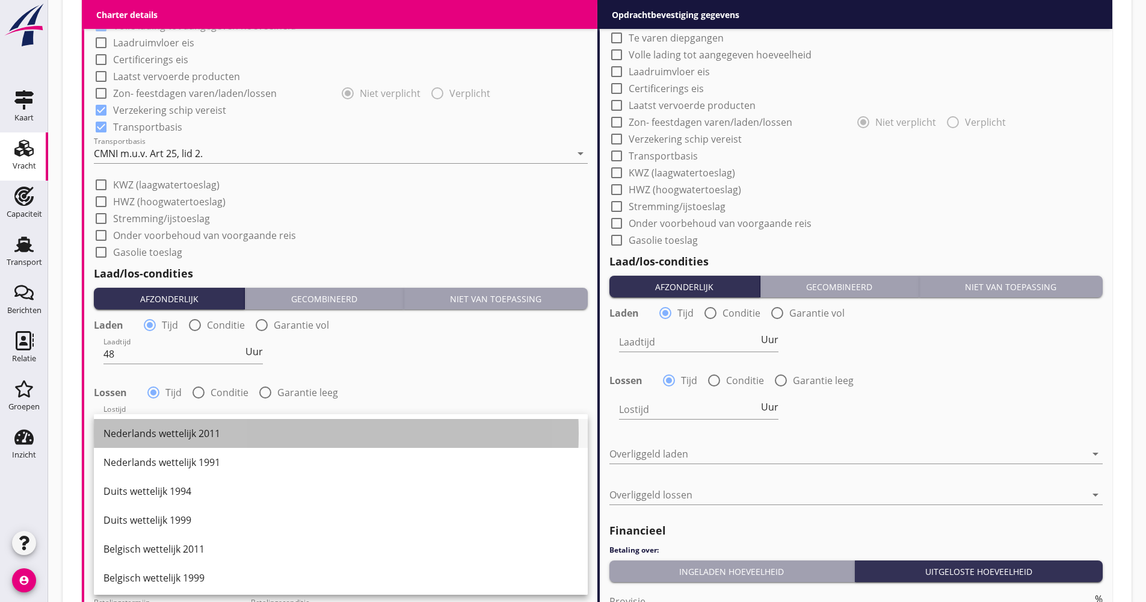
click at [189, 440] on div "Nederlands wettelijk 2011" at bounding box center [340, 433] width 475 height 29
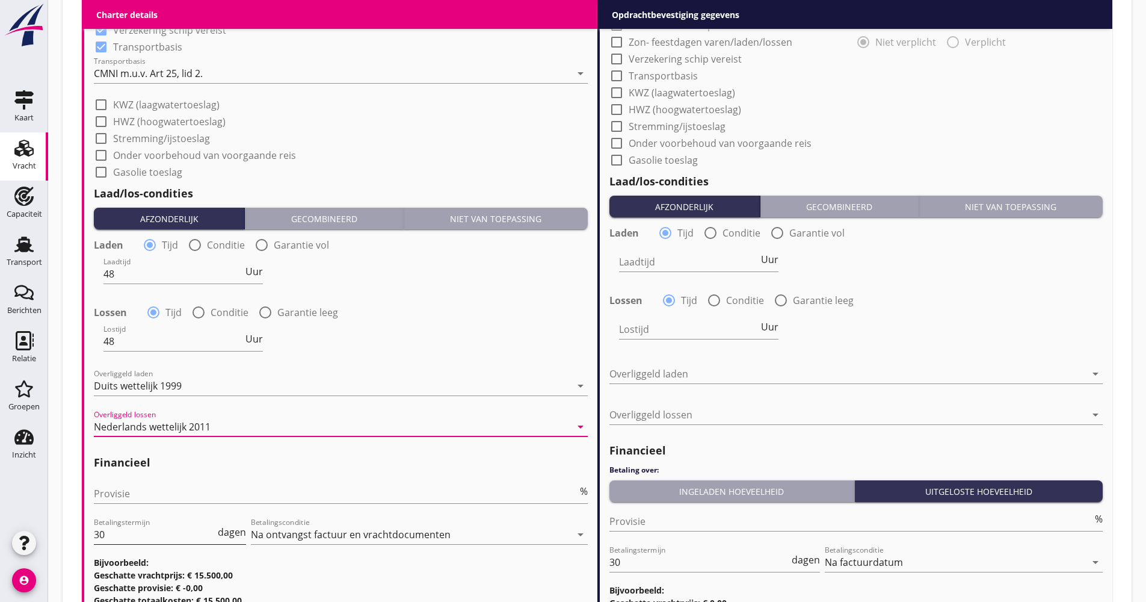
scroll to position [1203, 0]
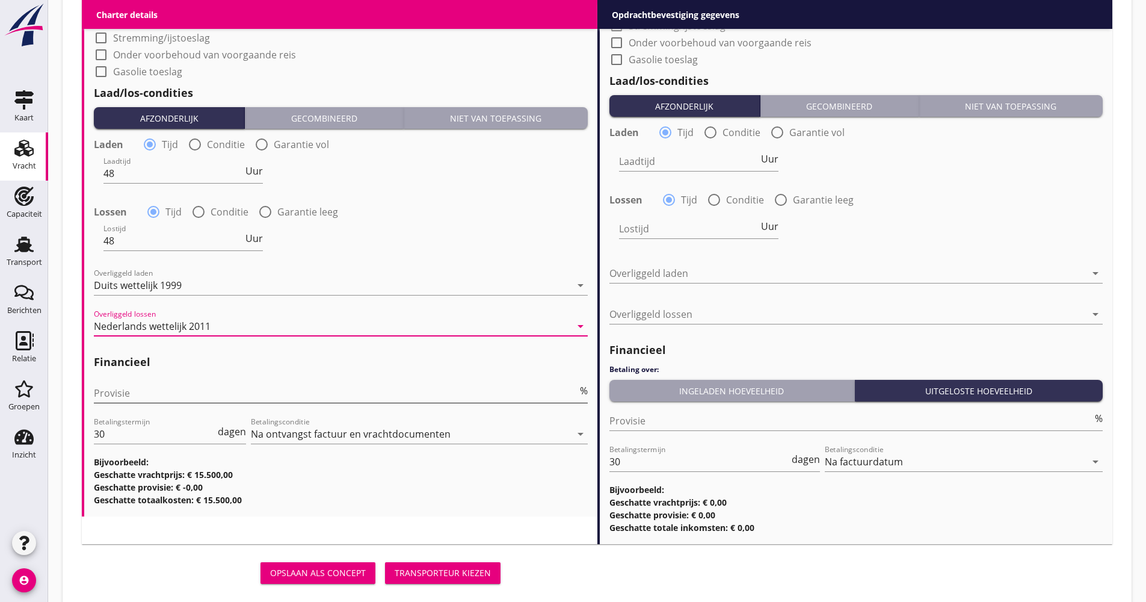
click at [168, 393] on input "Provisie" at bounding box center [336, 392] width 484 height 19
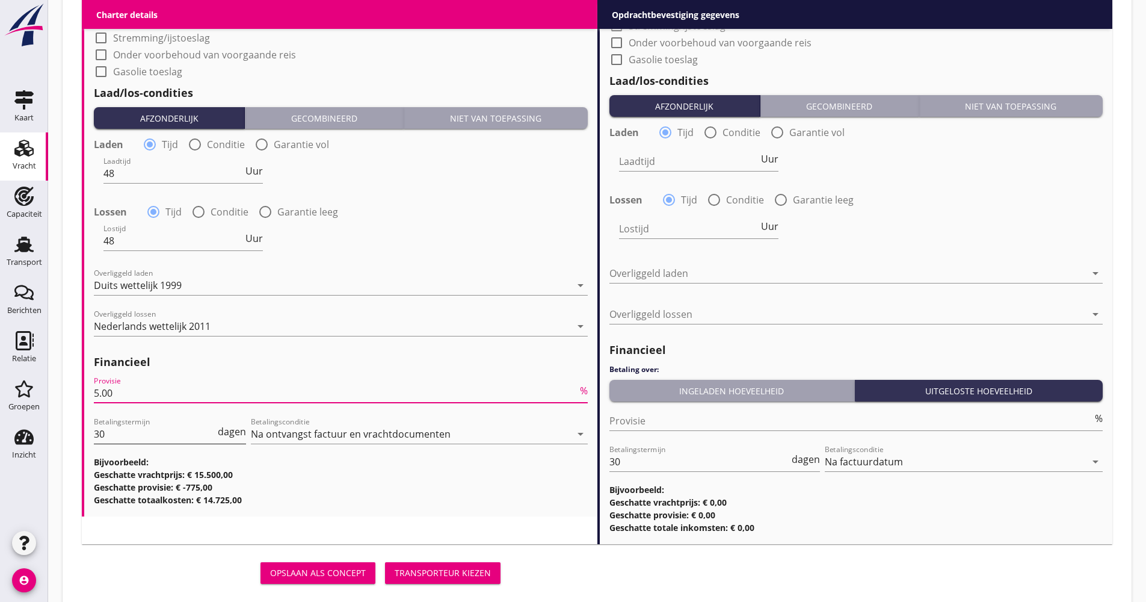
type input "5.00"
drag, startPoint x: 107, startPoint y: 435, endPoint x: 88, endPoint y: 437, distance: 19.4
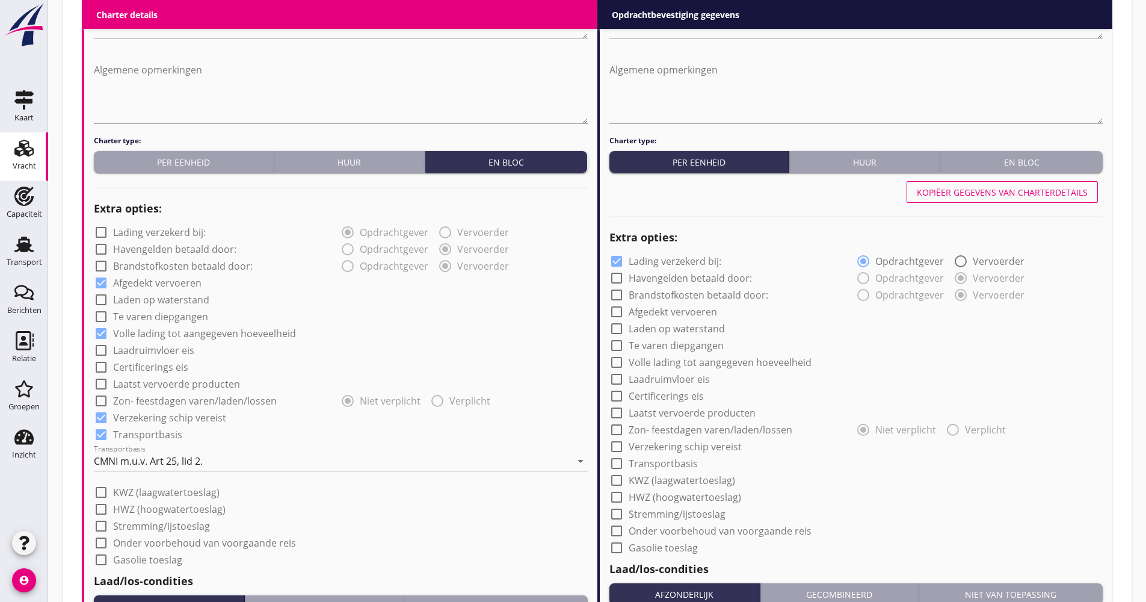
scroll to position [602, 0]
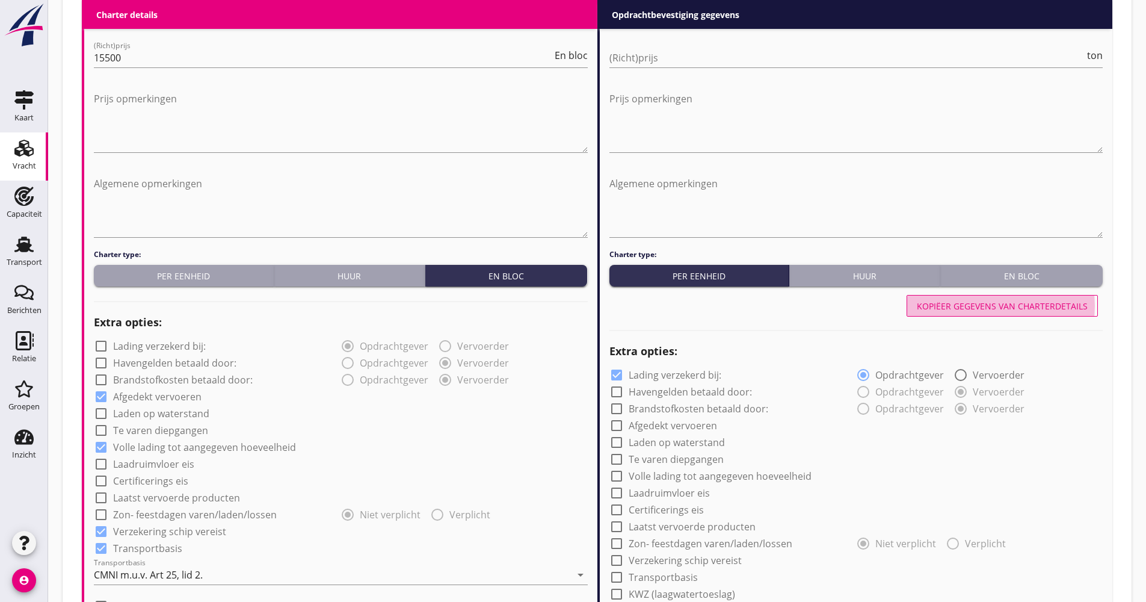
click at [967, 304] on div "Kopiëer gegevens van charterdetails" at bounding box center [1002, 306] width 171 height 13
checkbox input "false"
checkbox input "true"
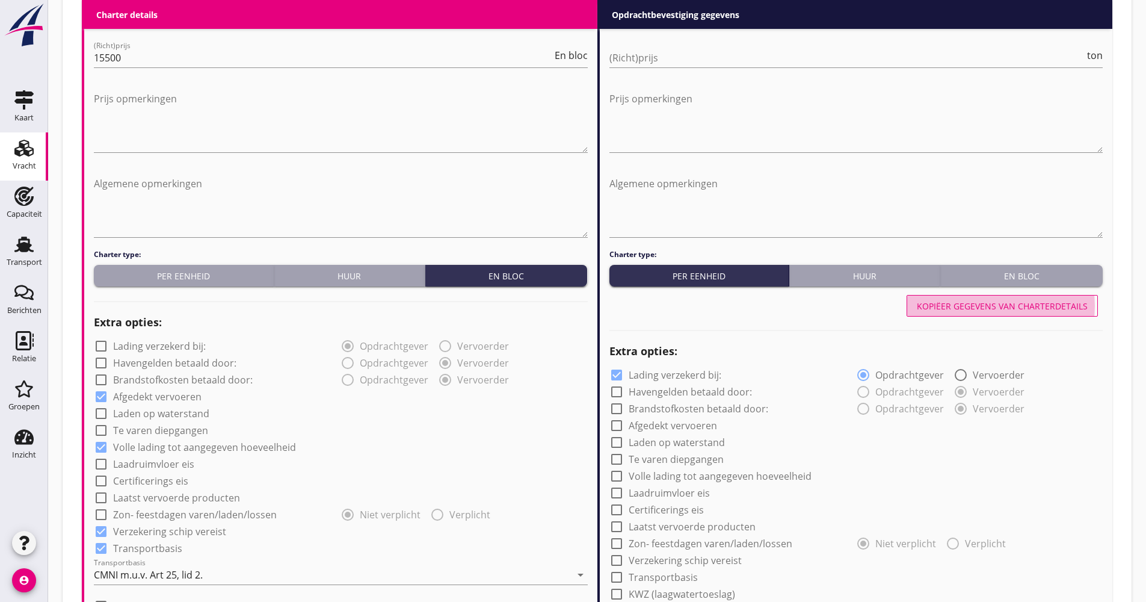
checkbox input "true"
type input "48"
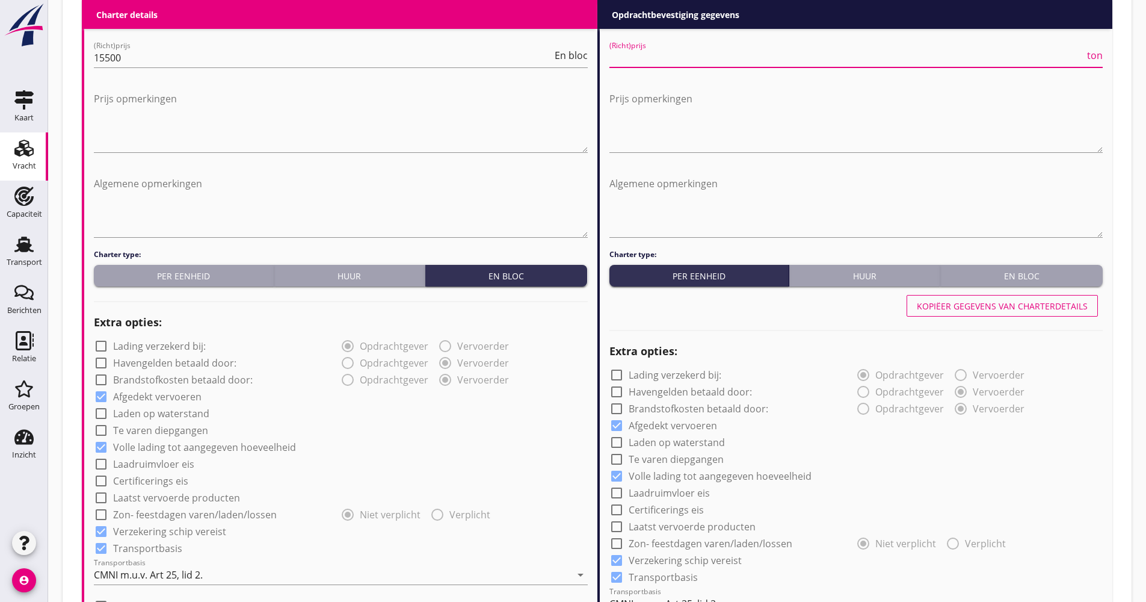
click at [664, 51] on input "(Richt)prijs" at bounding box center [847, 57] width 476 height 19
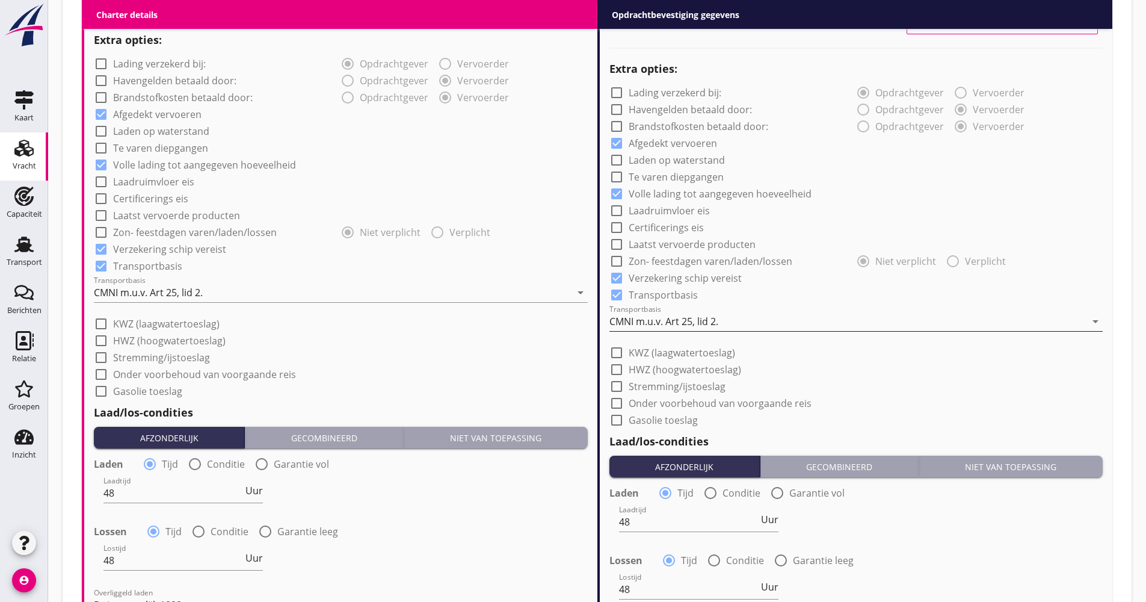
scroll to position [962, 0]
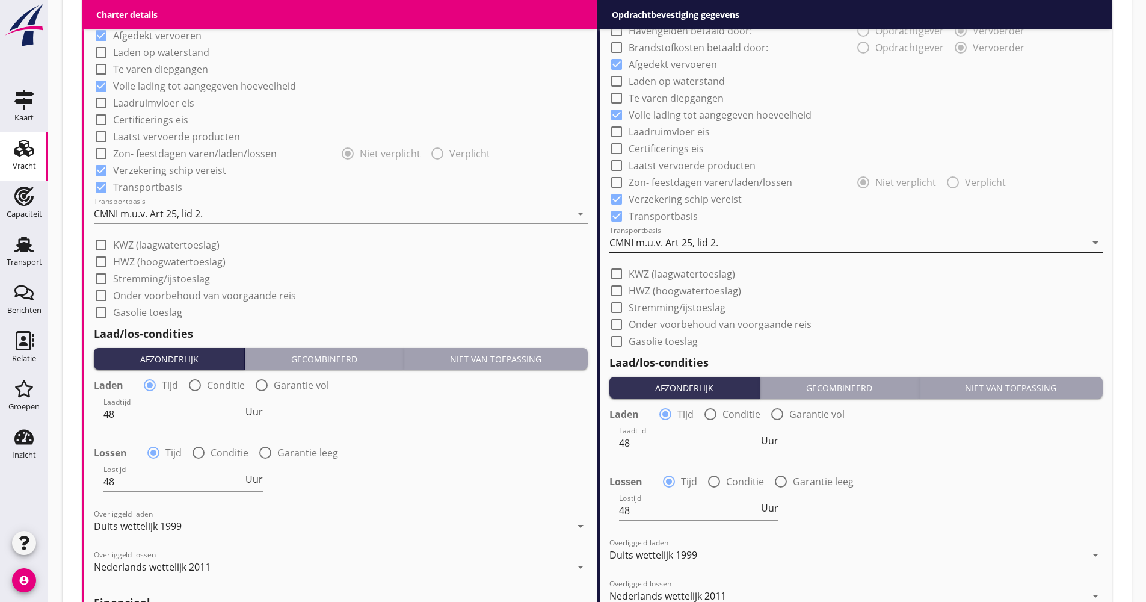
type input "18.66"
click at [699, 242] on div "CMNI m.u.v. Art 25, lid 2." at bounding box center [663, 242] width 109 height 11
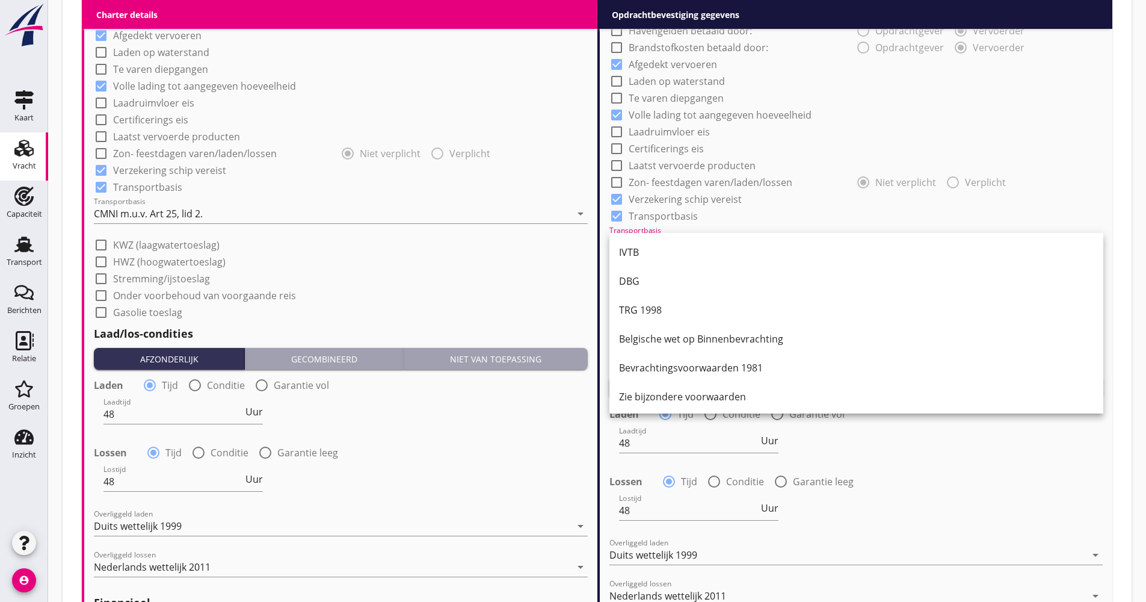
click at [689, 242] on div "IVTB" at bounding box center [856, 252] width 475 height 29
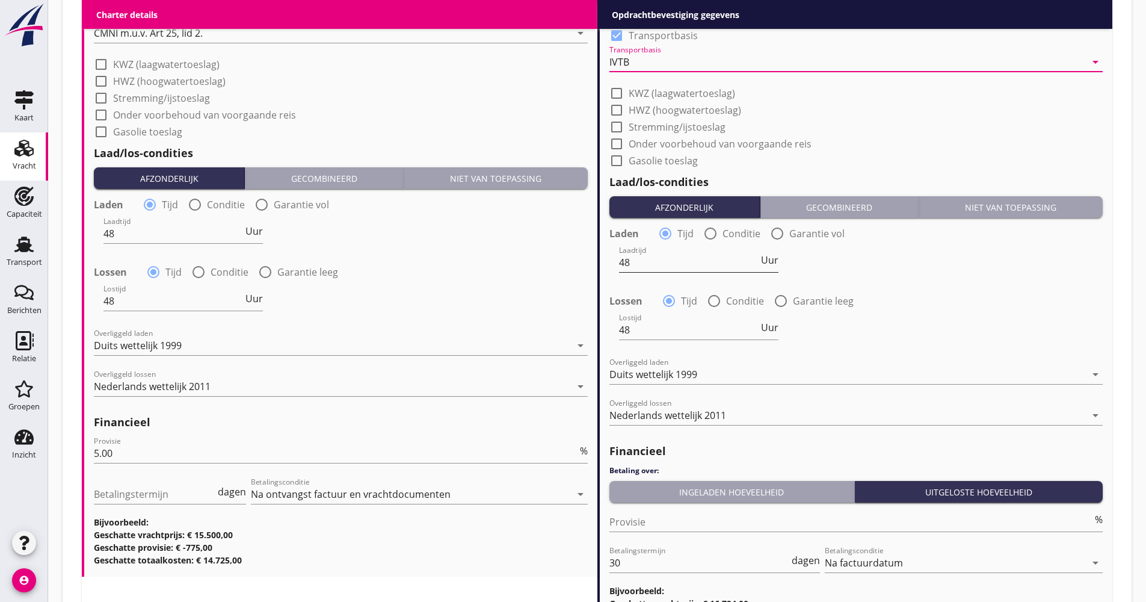
scroll to position [1268, 0]
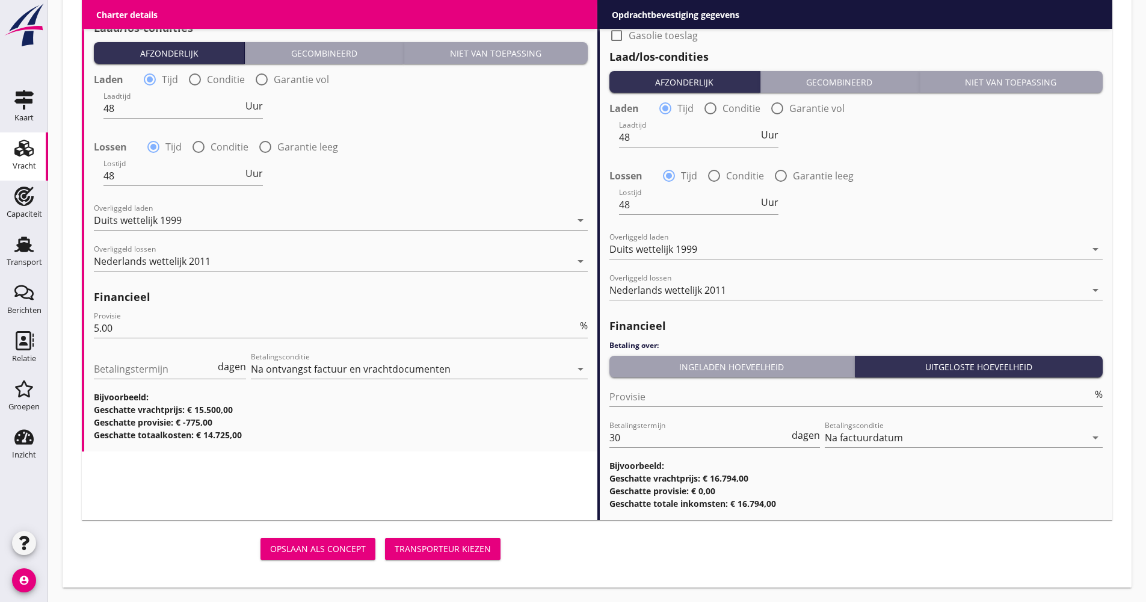
click at [698, 365] on div "Ingeladen hoeveelheid" at bounding box center [732, 366] width 236 height 13
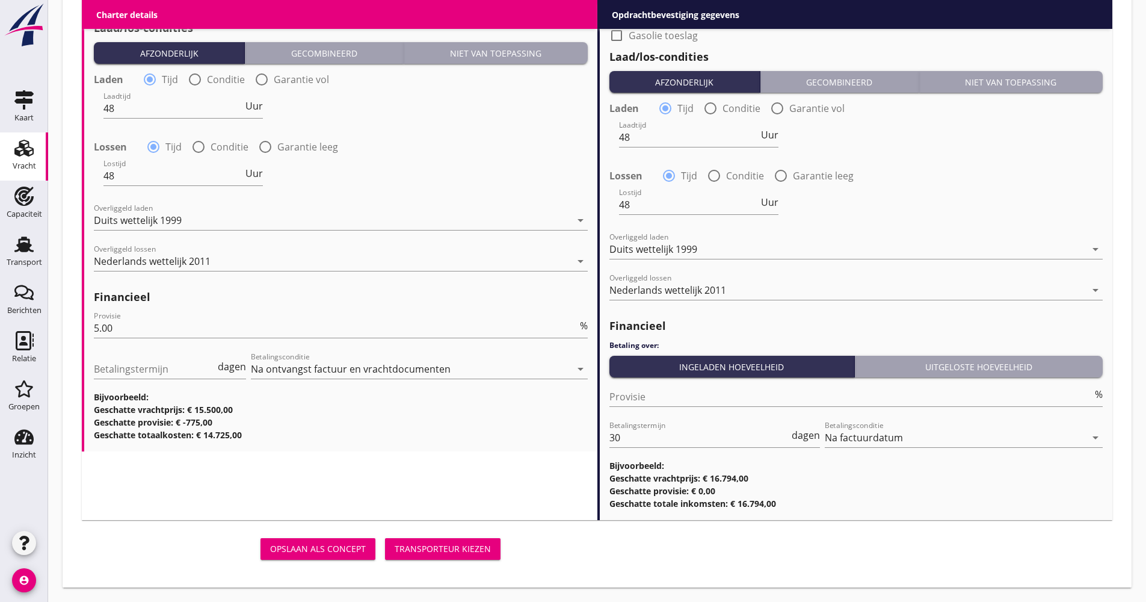
drag, startPoint x: 630, startPoint y: 449, endPoint x: 600, endPoint y: 444, distance: 31.1
drag, startPoint x: 631, startPoint y: 432, endPoint x: 617, endPoint y: 435, distance: 14.6
click at [617, 435] on input "30" at bounding box center [699, 437] width 180 height 19
type input "3"
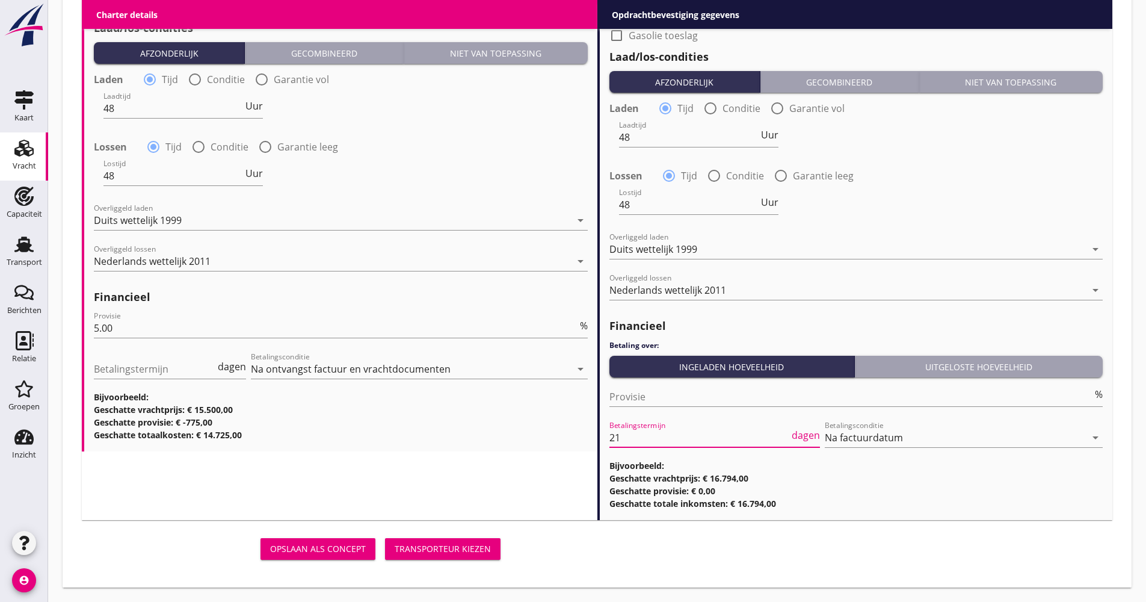
type input "21"
click at [401, 556] on button "Transporteur kiezen" at bounding box center [442, 549] width 115 height 22
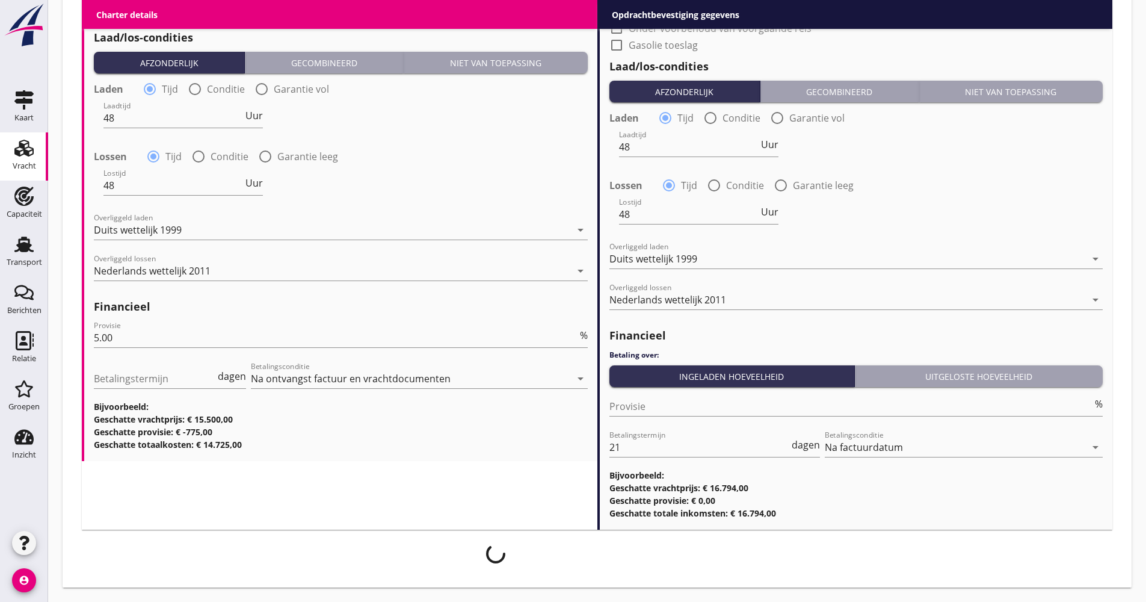
scroll to position [1258, 0]
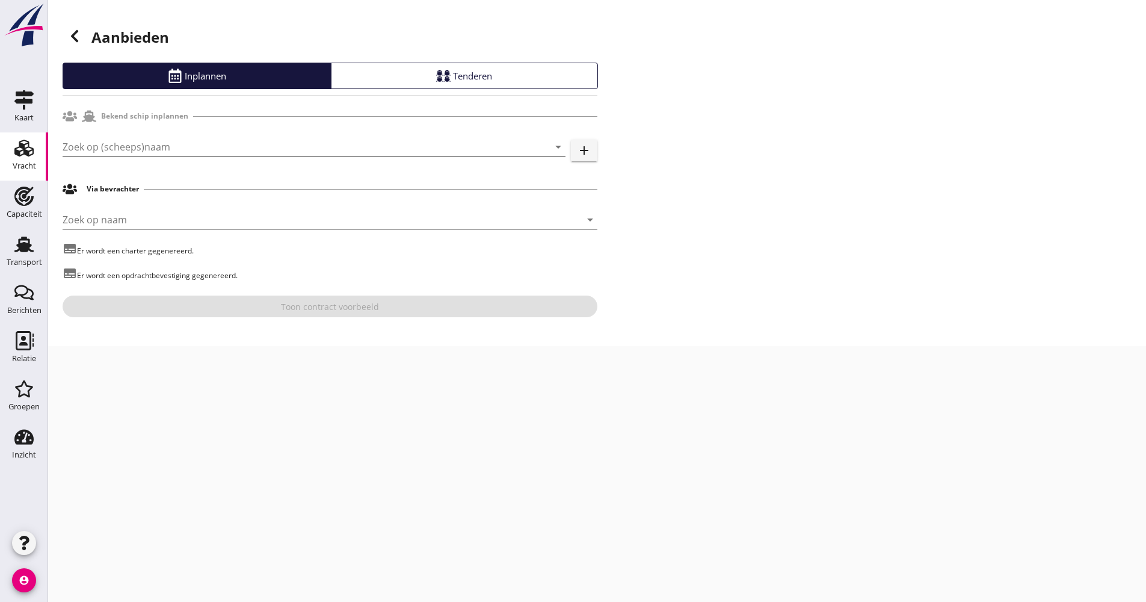
click at [109, 149] on input "Zoek op (scheeps)naam" at bounding box center [297, 146] width 469 height 19
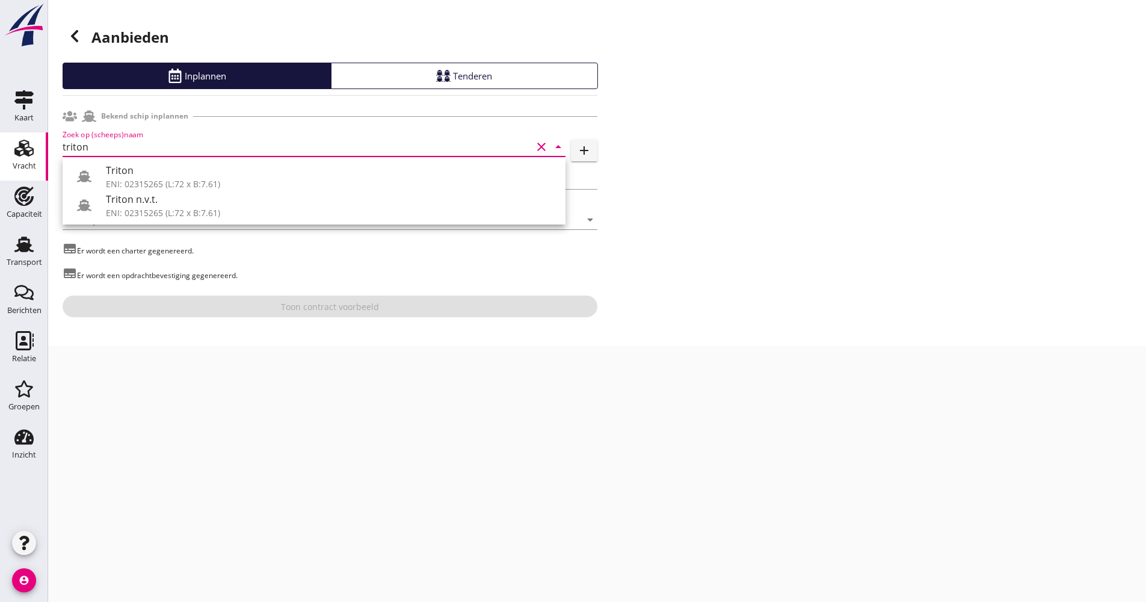
click at [119, 180] on div "ENI: 02315265 (L:72 x B:7.61)" at bounding box center [331, 183] width 450 height 13
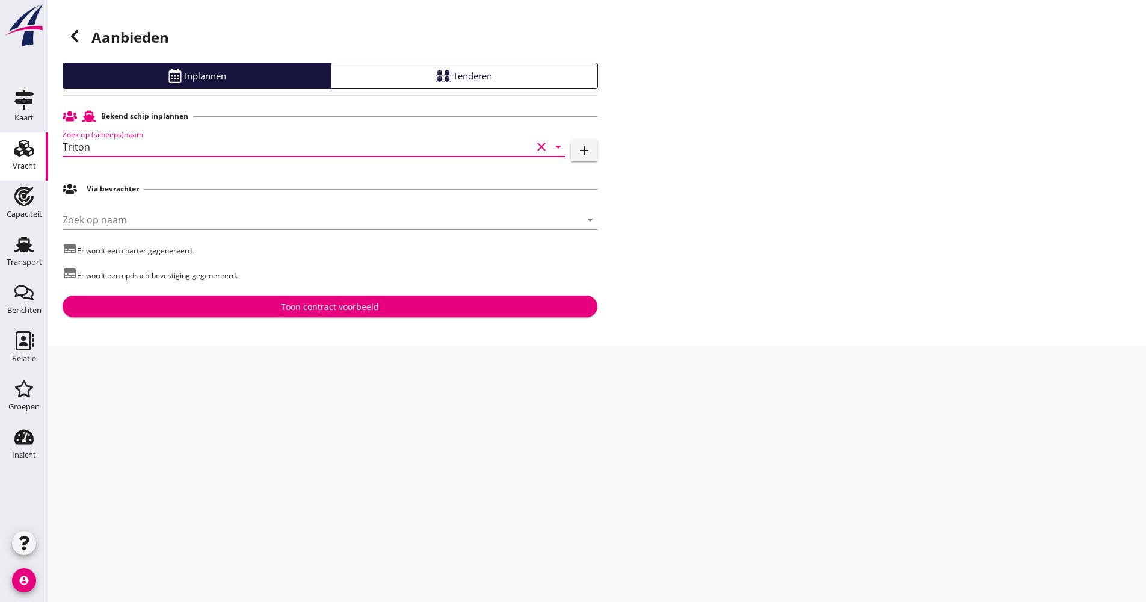
type input "Triton"
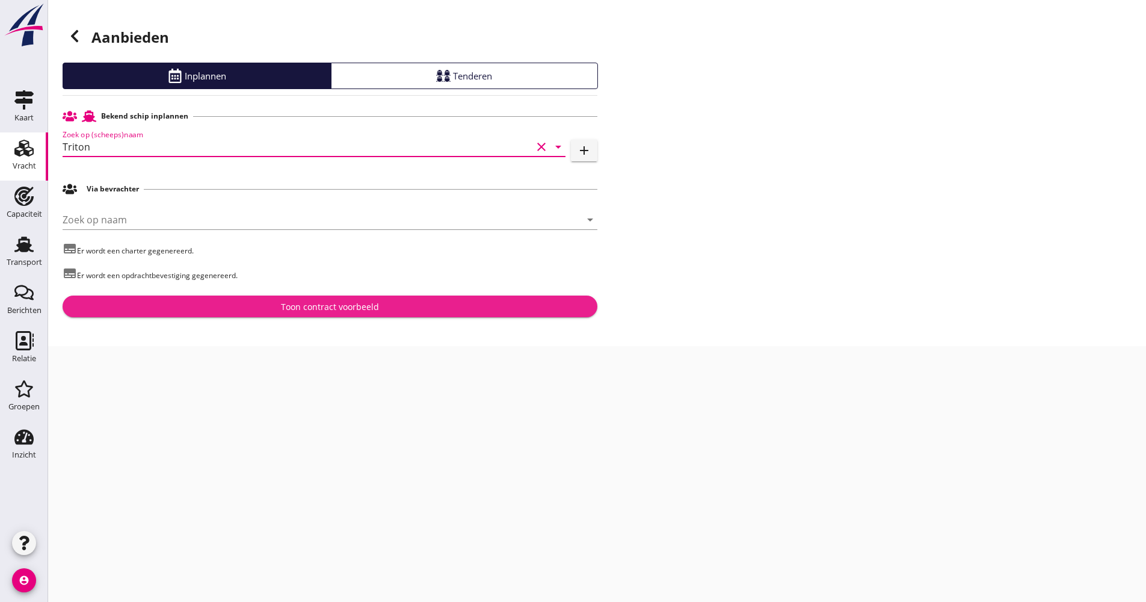
click at [296, 303] on div "Toon contract voorbeeld" at bounding box center [330, 306] width 98 height 13
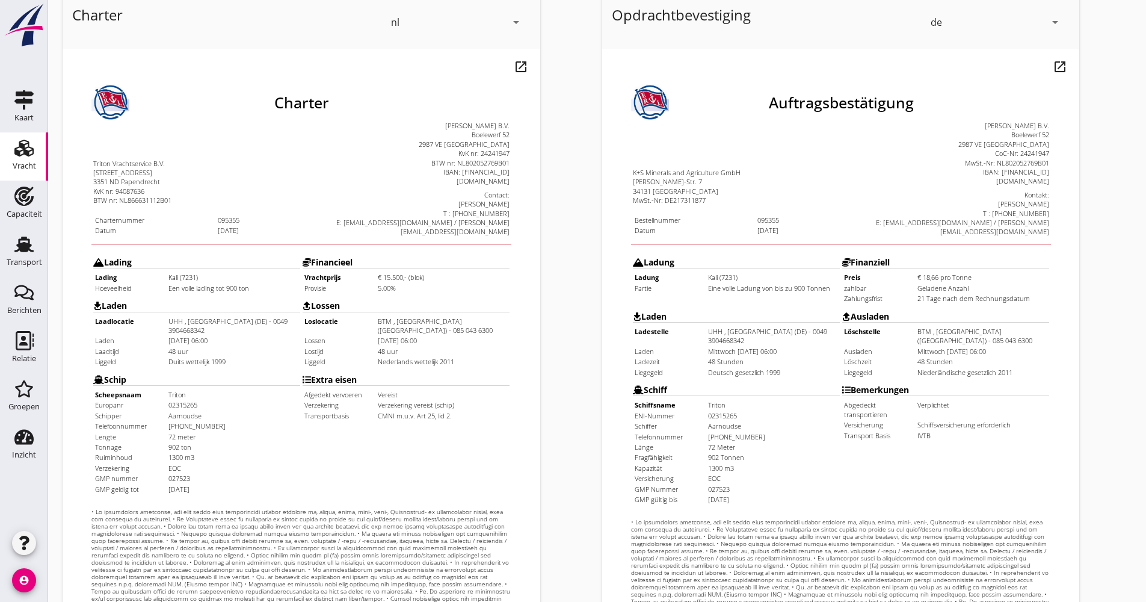
scroll to position [289, 0]
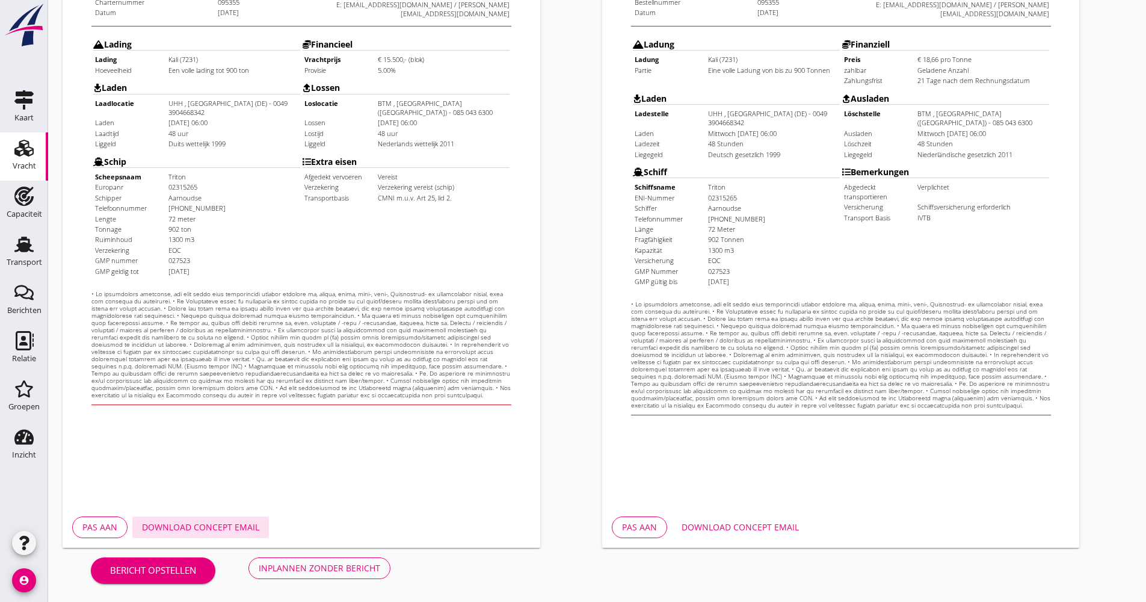
click at [236, 527] on div "Download concept email" at bounding box center [200, 526] width 117 height 13
click at [358, 576] on button "Inplannen zonder bericht" at bounding box center [319, 568] width 142 height 22
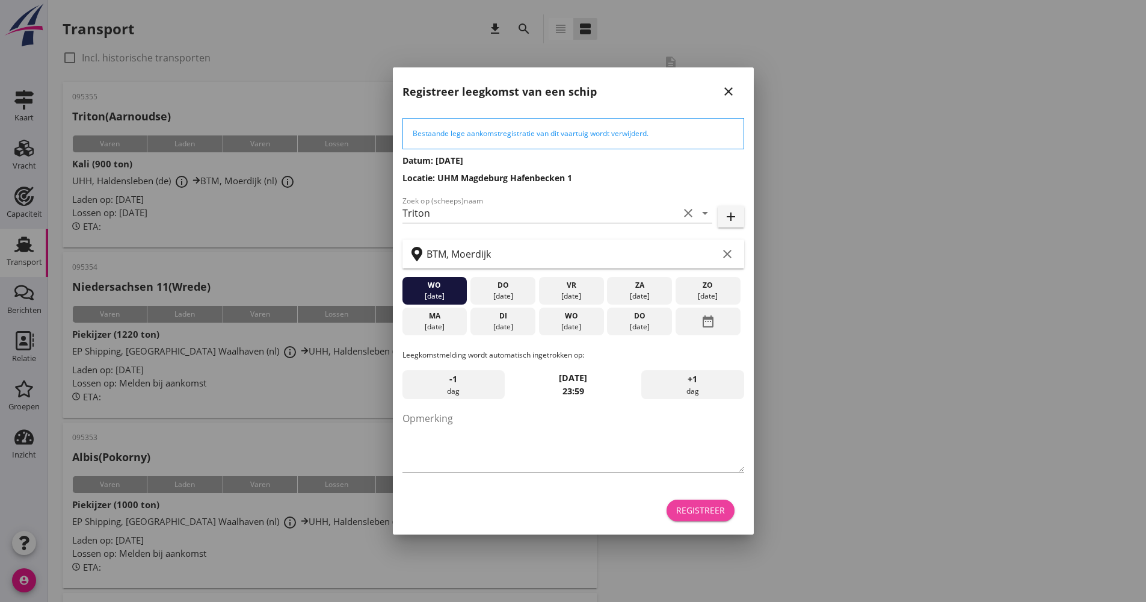
click at [697, 509] on div "Registreer" at bounding box center [700, 509] width 49 height 13
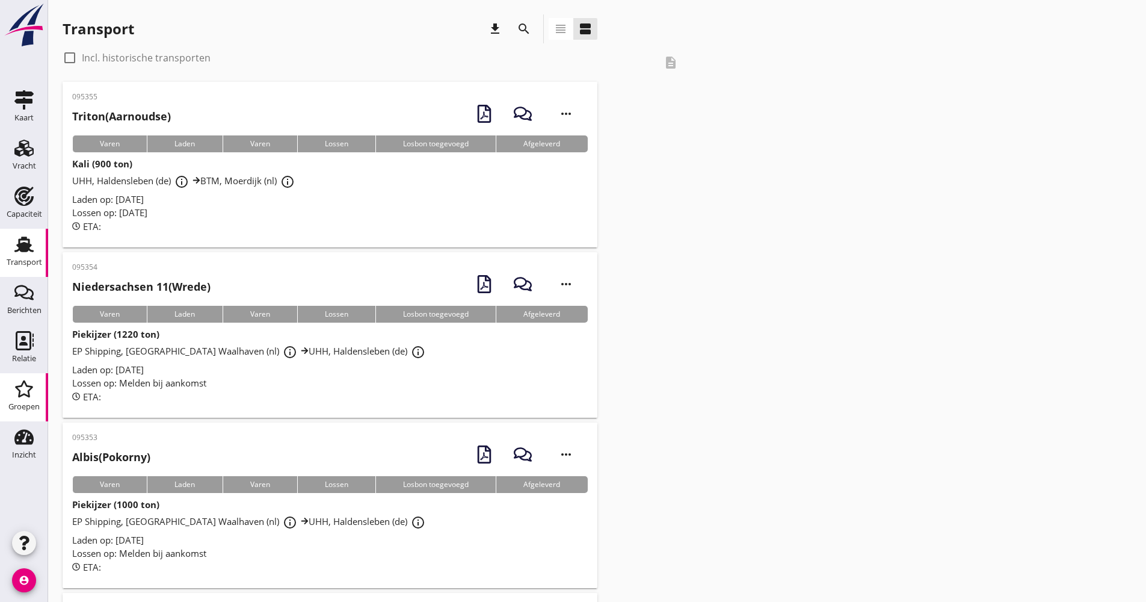
click at [11, 401] on div "Groepen" at bounding box center [23, 406] width 31 height 17
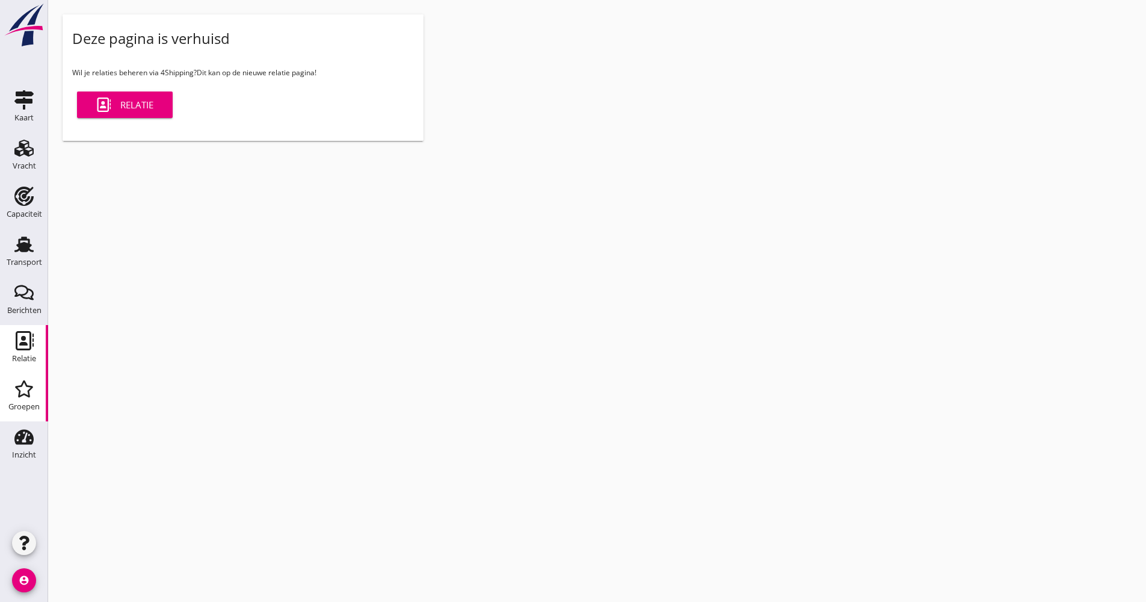
click at [40, 350] on link "Relatie Relatie" at bounding box center [24, 349] width 48 height 48
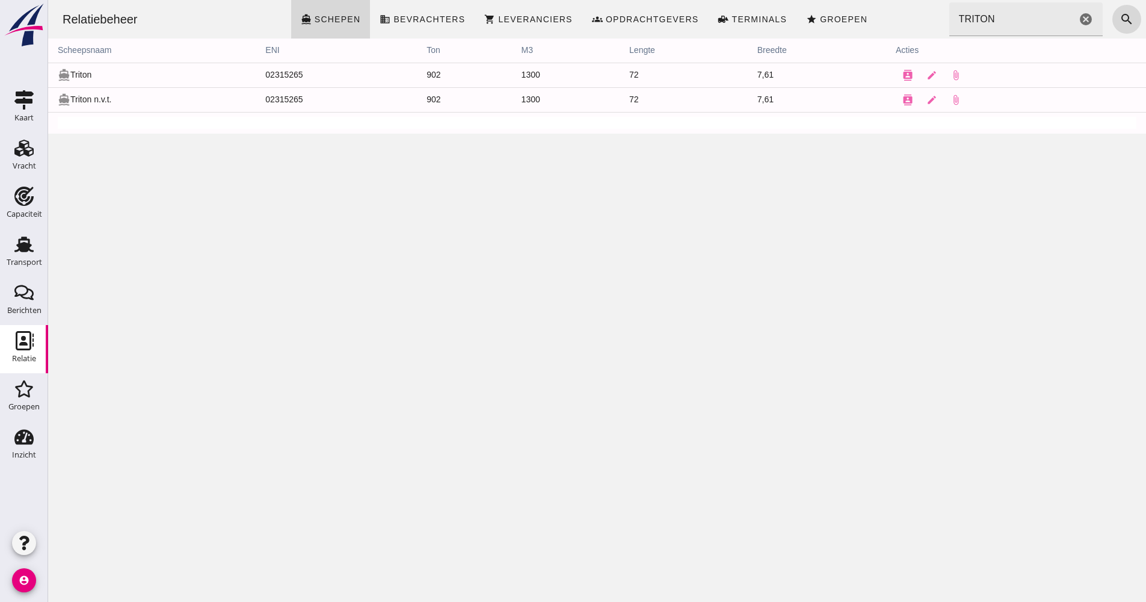
click input "TRITON"
drag, startPoint x: 1000, startPoint y: 22, endPoint x: 911, endPoint y: 40, distance: 90.8
click div "Relatiebeheer directions_boat Schepen business Bevrachters shopping_cart Levera…"
type input "lauwe"
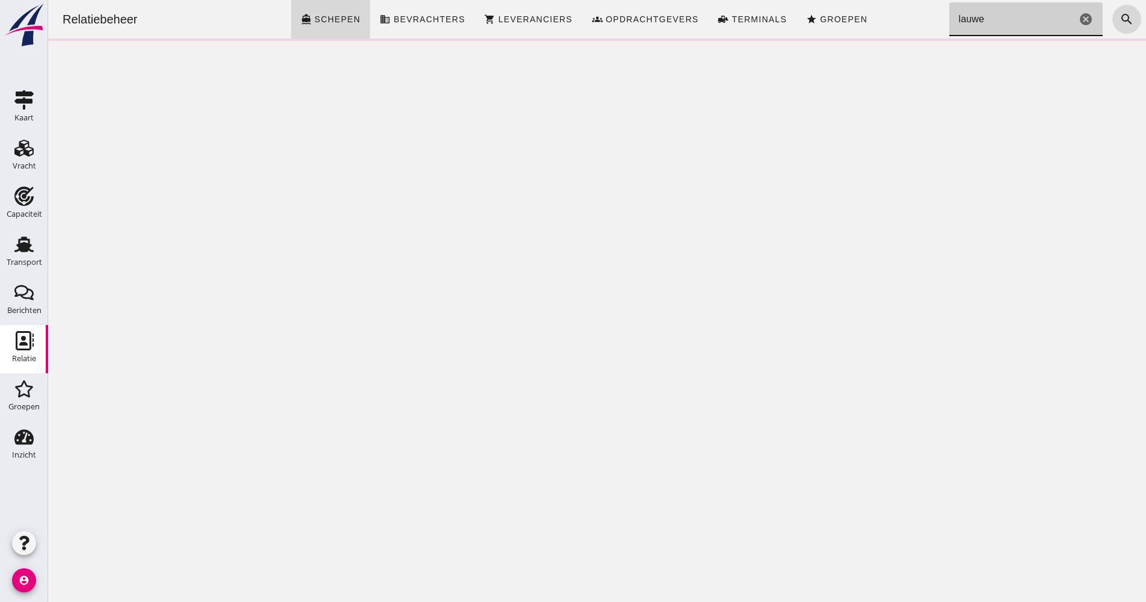
click icon "cancel"
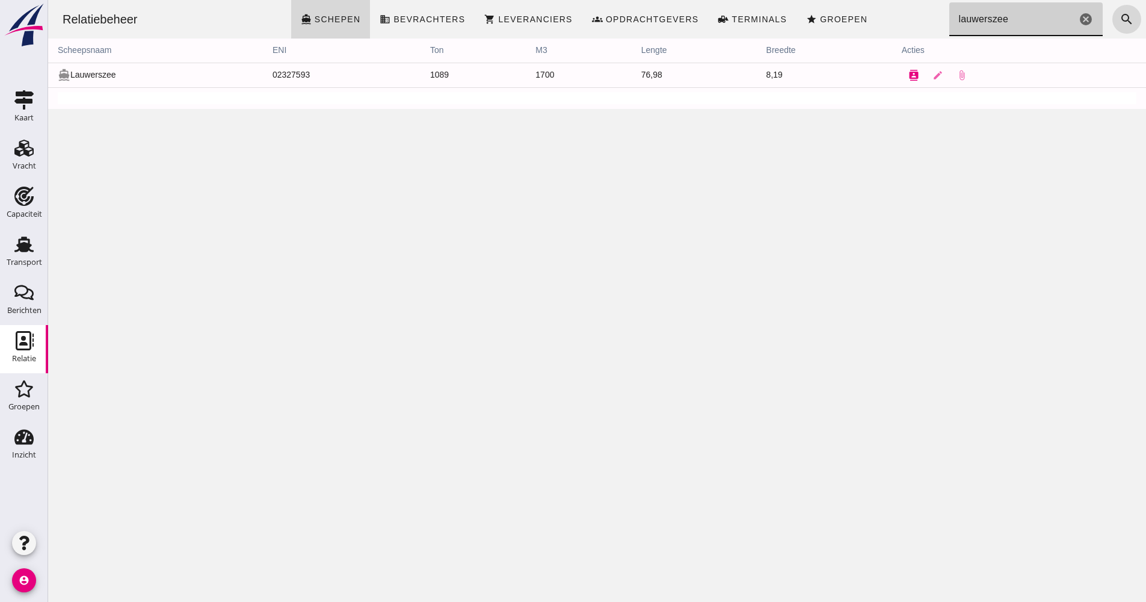
type input "lauwerszee"
click button "contacts"
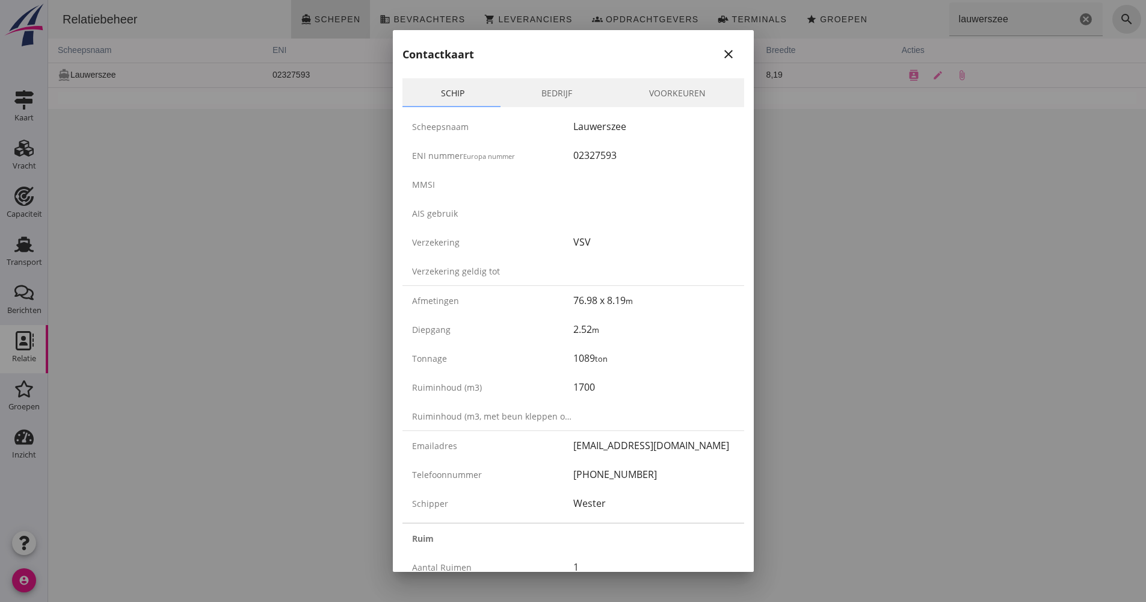
drag, startPoint x: 647, startPoint y: 467, endPoint x: 565, endPoint y: 476, distance: 82.8
click at [565, 476] on div "Telefoonnummer [PHONE_NUMBER]" at bounding box center [573, 474] width 342 height 29
drag, startPoint x: 565, startPoint y: 476, endPoint x: 582, endPoint y: 477, distance: 16.9
copy div "[PHONE_NUMBER]"
click at [576, 154] on div "02327593" at bounding box center [653, 155] width 161 height 14
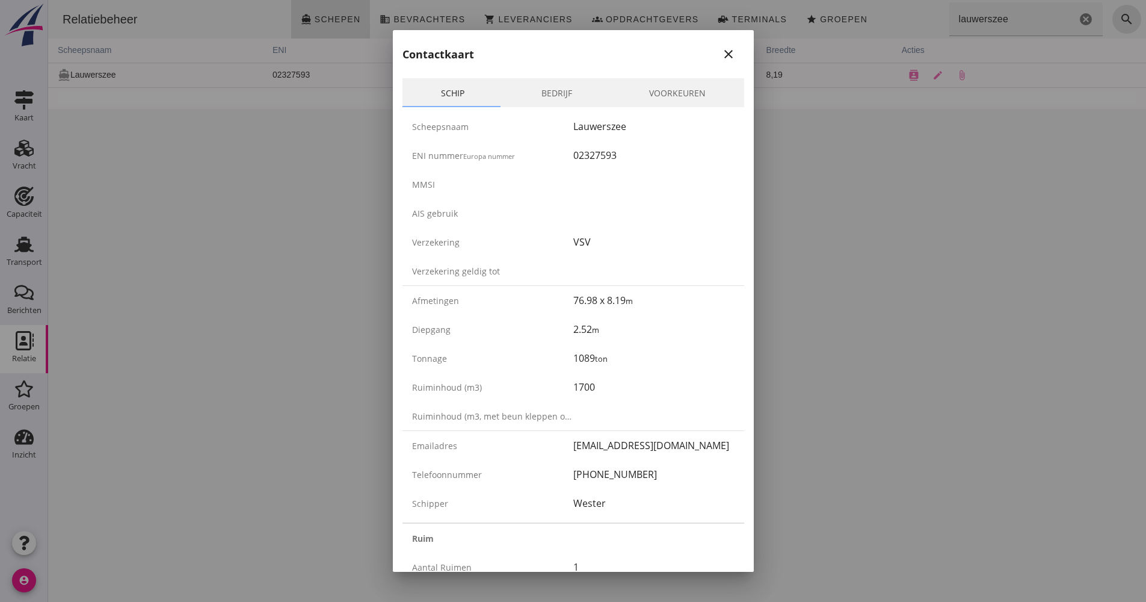
click at [576, 154] on div "02327593" at bounding box center [653, 155] width 161 height 14
copy div "02327593"
